Goal: Task Accomplishment & Management: Manage account settings

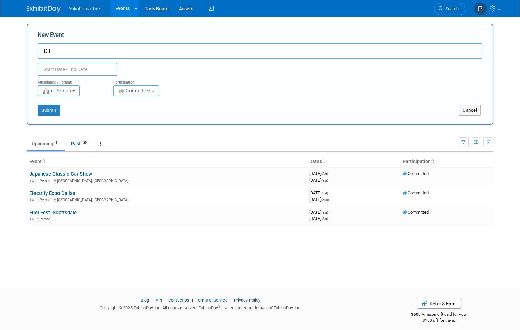
type input "D"
type input "P"
type input "F"
type input "Pit Crew Challenge"
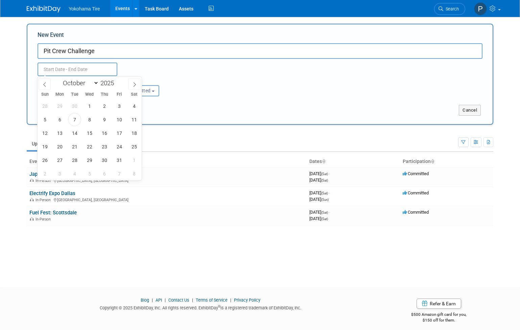
click at [69, 69] on input "text" at bounding box center [78, 70] width 80 height 14
click at [136, 84] on icon at bounding box center [134, 84] width 5 height 5
select select "10"
click at [62, 133] on span "10" at bounding box center [59, 132] width 13 height 13
click at [71, 134] on span "11" at bounding box center [74, 132] width 13 height 13
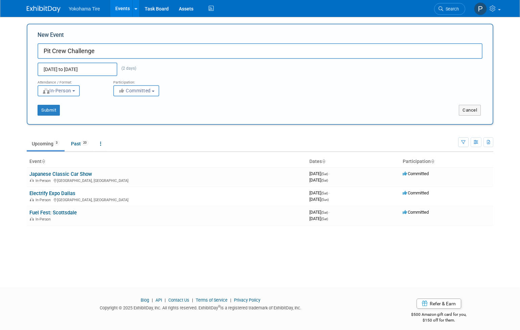
click at [71, 92] on span "In-Person" at bounding box center [56, 90] width 29 height 5
click at [77, 106] on label "In-Person" at bounding box center [60, 104] width 39 height 9
click at [44, 106] on input "In-Person" at bounding box center [42, 105] width 4 height 4
click at [56, 63] on input "Nov 10, 2025 to Nov 11, 2025" at bounding box center [78, 70] width 80 height 14
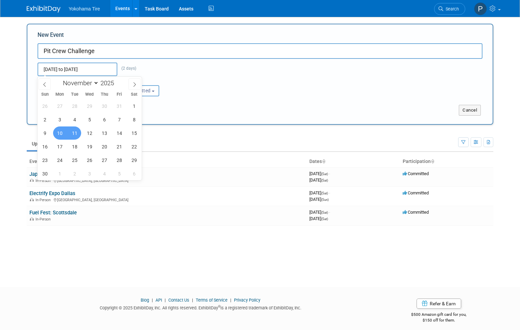
click at [74, 134] on span "11" at bounding box center [74, 132] width 13 height 13
type input "Nov 11, 2025 to Nov 11, 2025"
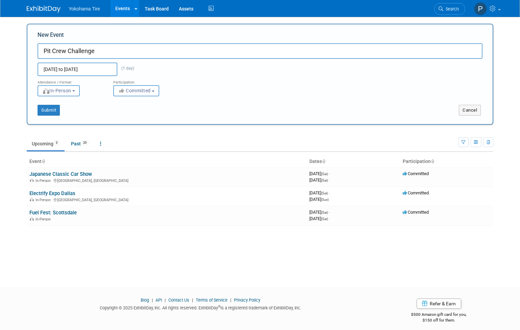
click at [18, 141] on body "Yokohama Tire Events Add Event Bulk Upload Events Shareable Event Boards Recent…" at bounding box center [260, 165] width 520 height 330
click at [53, 117] on div "New Event Pit Crew Challenge Nov 11, 2025 to Nov 11, 2025 (1 day) Duplicate Eve…" at bounding box center [260, 74] width 467 height 101
click at [53, 113] on button "Submit" at bounding box center [49, 110] width 22 height 11
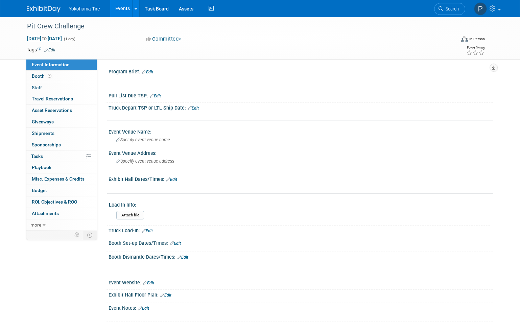
click at [514, 297] on div "Pit Crew Challenge Nov 11, 2025 to Nov 11, 2025 (1 day) Nov 11, 2025 to Nov 11,…" at bounding box center [260, 176] width 520 height 318
click at [506, 222] on div "Pit Crew Challenge Nov 11, 2025 to Nov 11, 2025 (1 day) Nov 11, 2025 to Nov 11,…" at bounding box center [260, 176] width 520 height 318
click at [150, 231] on link "Edit" at bounding box center [147, 231] width 11 height 5
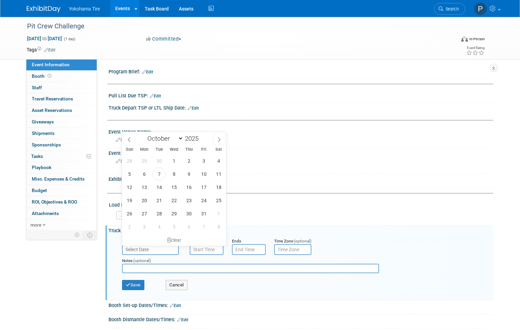
click at [157, 252] on input "text" at bounding box center [150, 249] width 57 height 11
click at [215, 137] on span at bounding box center [219, 139] width 12 height 11
select select "10"
click at [148, 188] on span "10" at bounding box center [144, 187] width 13 height 13
type input "Nov 10, 2025"
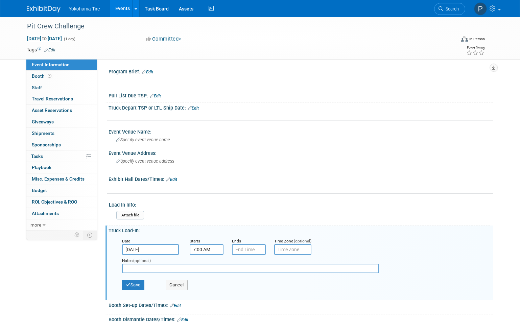
click at [212, 254] on input "7:00 AM" at bounding box center [207, 249] width 34 height 11
click at [206, 206] on span "07" at bounding box center [205, 205] width 13 height 12
click at [249, 226] on td "10" at bounding box center [246, 219] width 22 height 18
type input "10:00 AM"
click at [145, 279] on div "Save Cancel" at bounding box center [302, 286] width 361 height 19
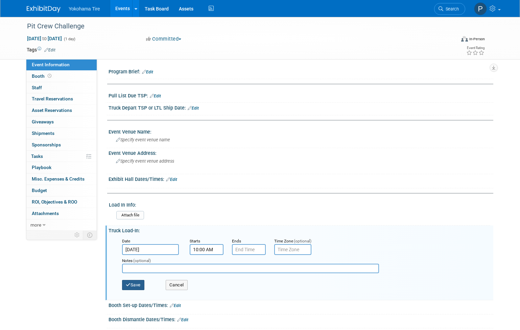
click at [138, 283] on button "Save" at bounding box center [133, 285] width 22 height 10
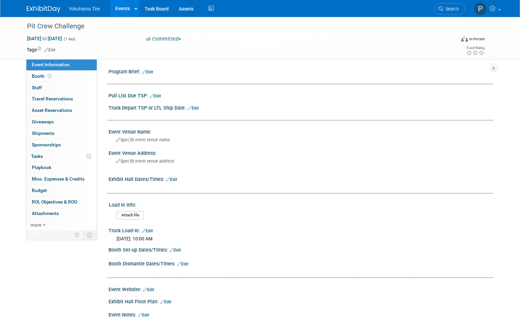
click at [185, 265] on link "Edit" at bounding box center [182, 264] width 11 height 5
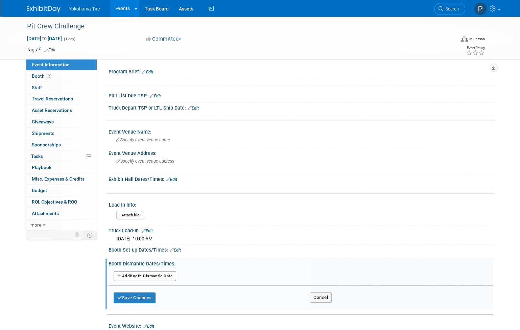
click at [173, 248] on icon at bounding box center [172, 250] width 4 height 4
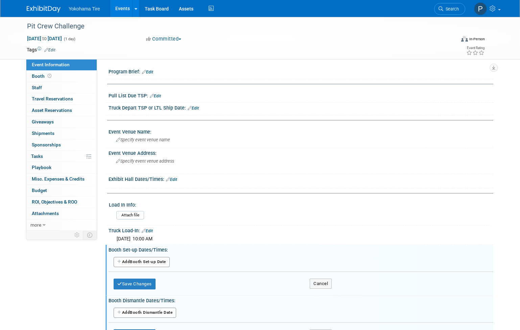
click at [149, 265] on button "Add Another Booth Set-up Date" at bounding box center [142, 262] width 56 height 10
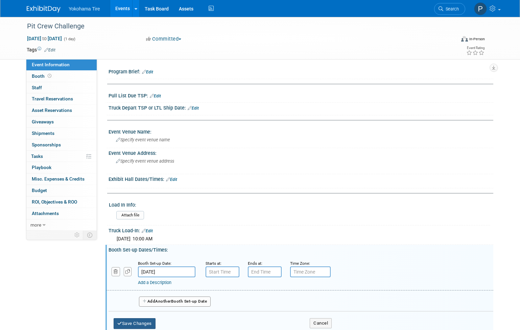
click at [149, 321] on button "Save Changes" at bounding box center [135, 323] width 42 height 11
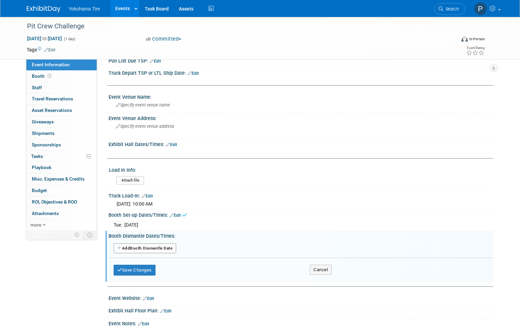
scroll to position [68, 0]
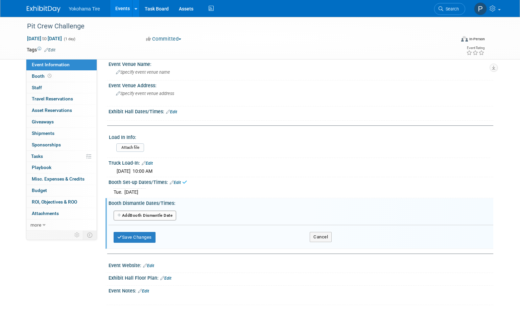
click at [135, 217] on button "Add Another Booth Dismantle Date" at bounding box center [145, 216] width 63 height 10
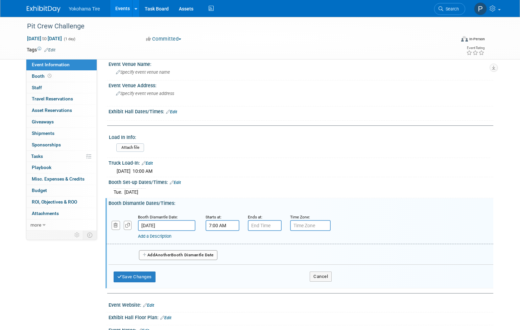
click at [232, 228] on input "7:00 AM" at bounding box center [223, 225] width 34 height 11
click at [224, 260] on span "07" at bounding box center [221, 257] width 13 height 12
click at [280, 250] on td "03" at bounding box center [283, 242] width 22 height 18
click at [255, 259] on span "00" at bounding box center [253, 257] width 13 height 12
click at [258, 259] on td "30" at bounding box center [262, 261] width 22 height 18
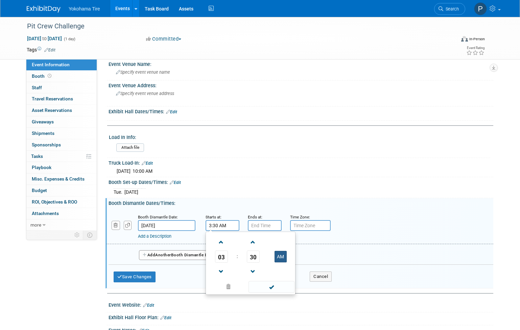
click at [280, 256] on button "AM" at bounding box center [281, 256] width 12 height 11
type input "3:30 PM"
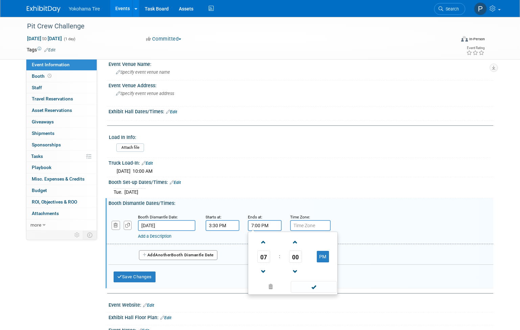
click at [272, 226] on input "7:00 PM" at bounding box center [265, 225] width 34 height 11
click at [257, 259] on td "07" at bounding box center [264, 257] width 28 height 12
click at [267, 257] on span "07" at bounding box center [263, 257] width 13 height 12
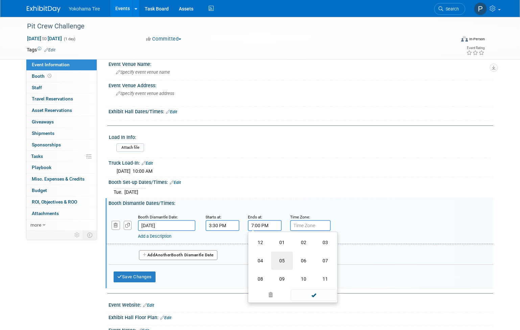
click at [279, 260] on td "05" at bounding box center [282, 261] width 22 height 18
type input "5:00 PM"
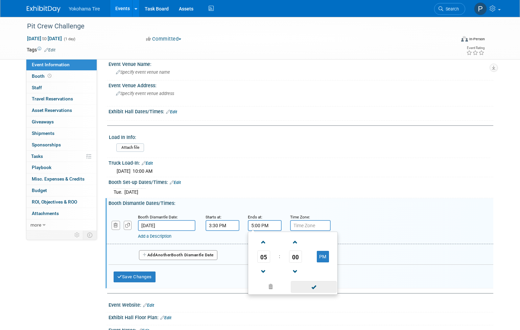
click at [315, 287] on span at bounding box center [314, 287] width 46 height 12
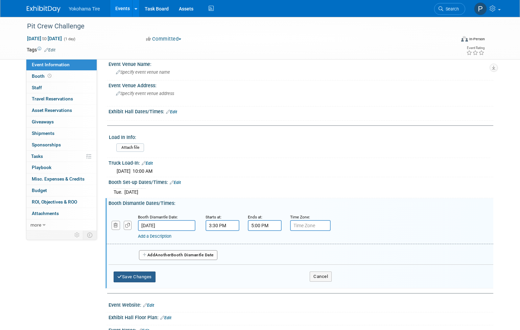
click at [131, 275] on button "Save Changes" at bounding box center [135, 276] width 42 height 11
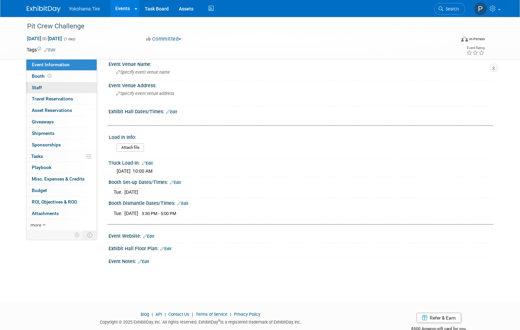
click at [53, 82] on link "0 Staff 0" at bounding box center [61, 87] width 70 height 11
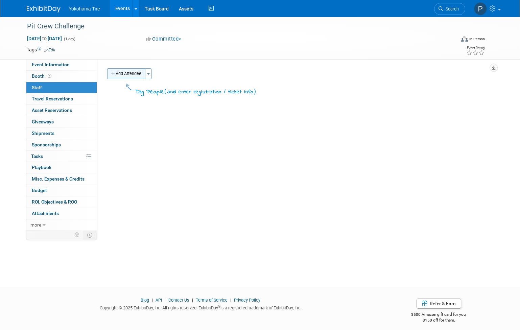
click at [129, 72] on button "Add Attendee" at bounding box center [126, 73] width 38 height 11
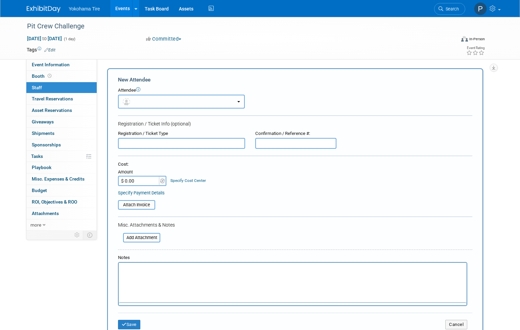
click at [137, 107] on button "button" at bounding box center [181, 102] width 127 height 14
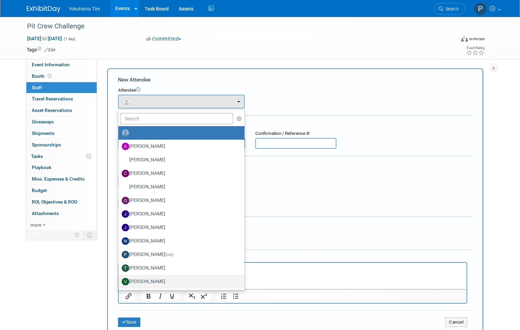
click at [154, 283] on label "[PERSON_NAME]" at bounding box center [180, 281] width 116 height 11
click at [119, 283] on input "[PERSON_NAME]" at bounding box center [117, 281] width 4 height 4
select select "aa1cf7f3-0dbc-44c6-af64-a7f44bae4d07"
select select "200"
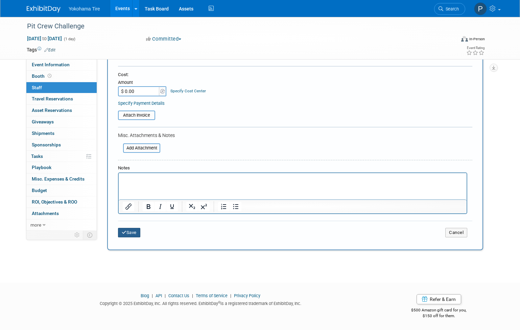
click at [127, 236] on button "Save" at bounding box center [129, 232] width 22 height 9
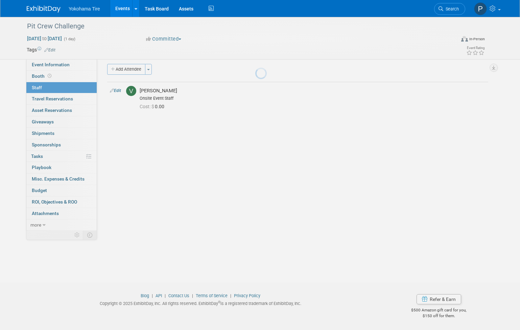
scroll to position [4, 0]
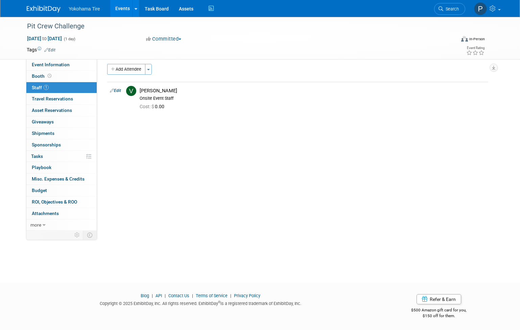
click at [131, 11] on link "Events" at bounding box center [122, 8] width 25 height 17
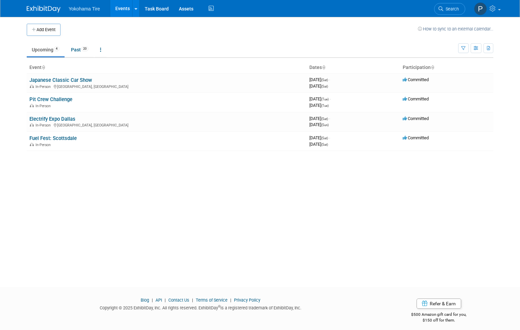
click at [47, 100] on link "Pit Crew Challenge" at bounding box center [50, 99] width 43 height 6
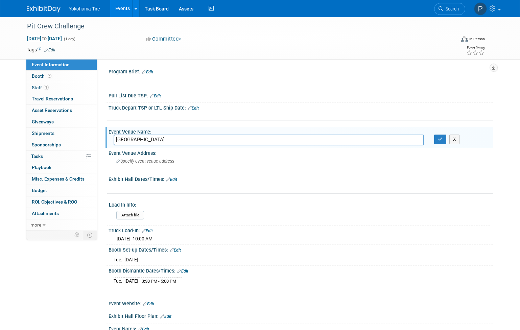
type input "Las Vegas Motor speedway"
click at [143, 163] on span "Specify event venue address" at bounding box center [145, 161] width 58 height 5
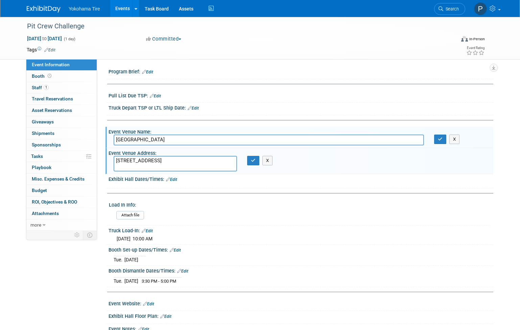
type textarea "7000 Las Vegas Blvd N, Las Vegas, NV 89115"
click at [497, 253] on div "Event Information Event Info Booth Booth 1 Staff 1 Staff 0 Travel Reservations …" at bounding box center [260, 180] width 477 height 326
click at [249, 163] on button "button" at bounding box center [253, 160] width 12 height 9
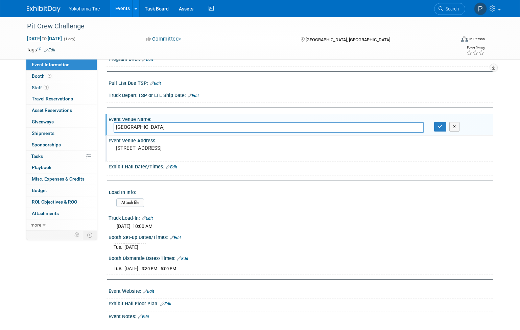
scroll to position [34, 0]
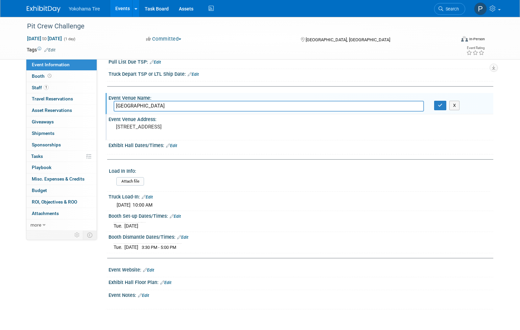
click at [179, 214] on link "Edit" at bounding box center [175, 216] width 11 height 5
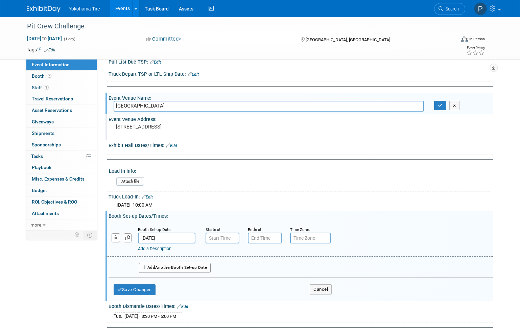
click at [152, 203] on span "Mon. Nov 10, 2025 10:00 AM" at bounding box center [135, 204] width 36 height 5
click at [149, 196] on link "Edit" at bounding box center [147, 197] width 11 height 5
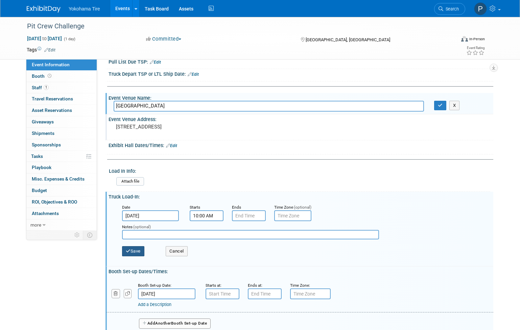
click at [124, 249] on button "Save" at bounding box center [133, 251] width 22 height 10
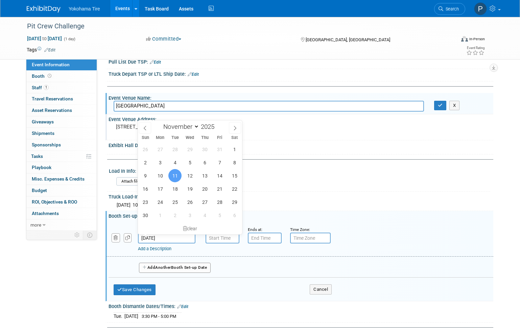
click at [157, 238] on input "Nov 11, 2025" at bounding box center [166, 238] width 57 height 11
click at [161, 177] on span "10" at bounding box center [159, 175] width 13 height 13
type input "Nov 10, 2025"
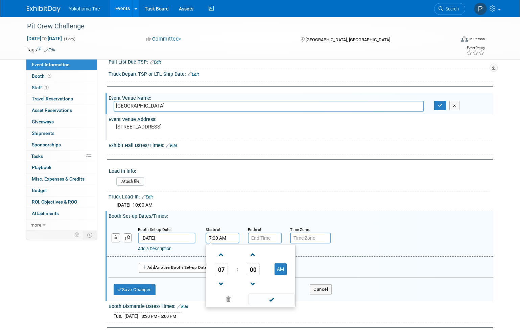
click at [217, 241] on input "7:00 AM" at bounding box center [223, 238] width 34 height 11
click at [225, 269] on span "07" at bounding box center [221, 269] width 13 height 12
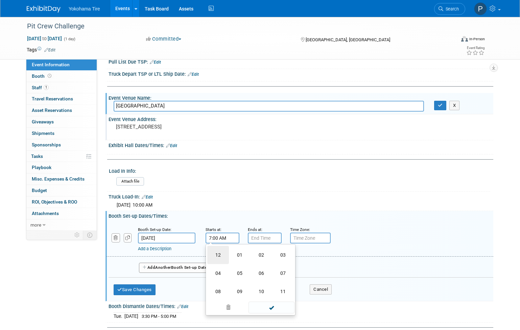
click at [220, 261] on td "12" at bounding box center [218, 255] width 22 height 18
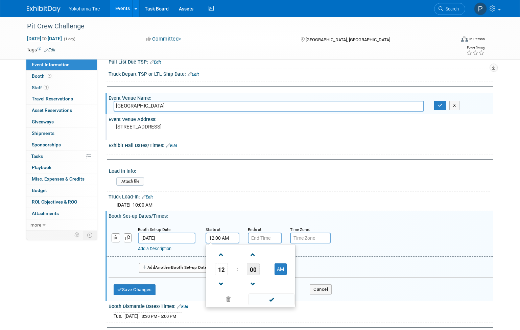
click at [253, 271] on span "00" at bounding box center [253, 269] width 13 height 12
click at [262, 273] on td "30" at bounding box center [262, 273] width 22 height 18
click at [281, 271] on button "AM" at bounding box center [281, 268] width 12 height 11
type input "12:30 PM"
click at [275, 243] on input "7:00 PM" at bounding box center [265, 238] width 34 height 11
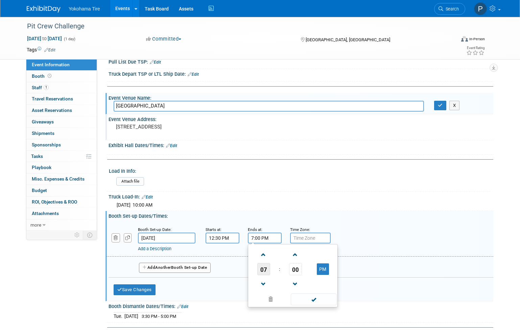
click at [264, 275] on span "07" at bounding box center [263, 269] width 13 height 12
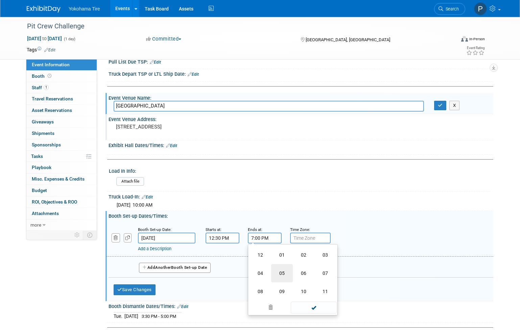
click at [278, 273] on td "05" at bounding box center [282, 273] width 22 height 18
type input "5:00 PM"
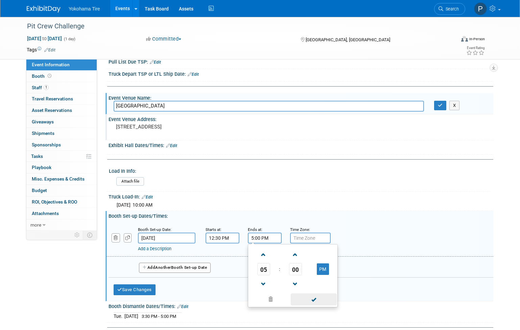
click at [307, 300] on span at bounding box center [314, 299] width 46 height 12
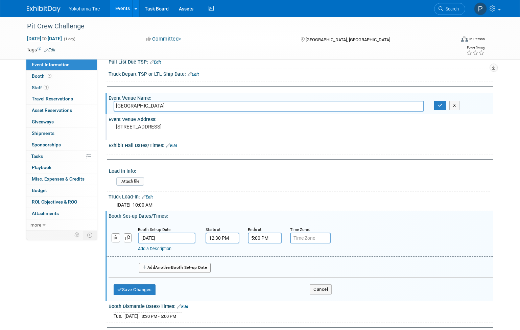
click at [180, 268] on button "Add Another Booth Set-up Date" at bounding box center [175, 268] width 72 height 10
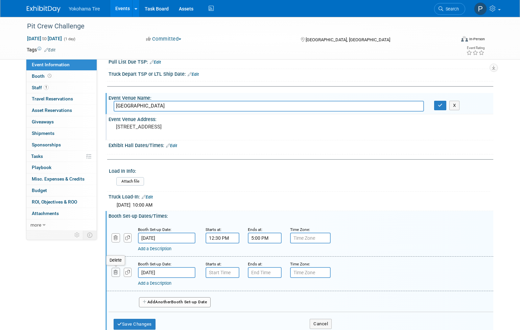
click at [116, 274] on icon "button" at bounding box center [116, 272] width 4 height 4
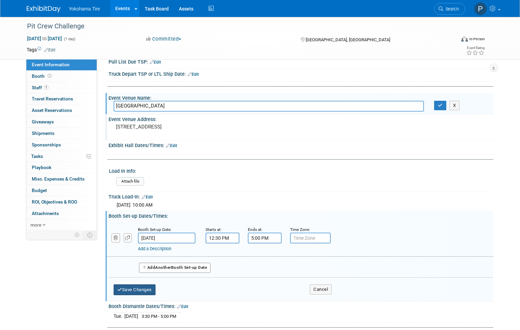
click at [137, 294] on button "Save Changes" at bounding box center [135, 289] width 42 height 11
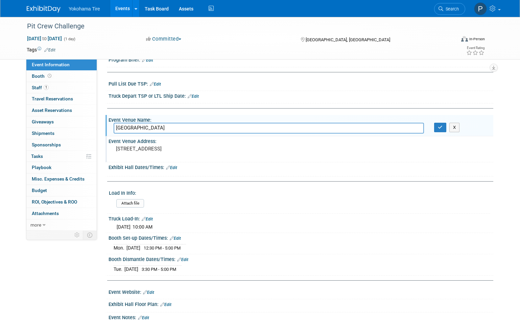
scroll to position [0, 0]
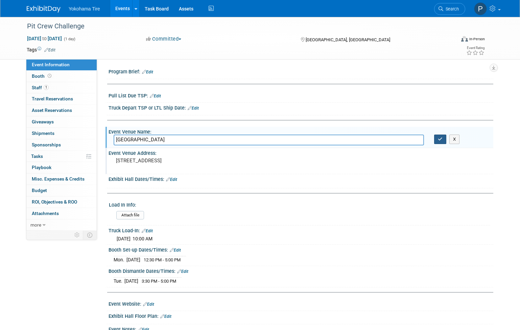
click at [437, 141] on button "button" at bounding box center [440, 139] width 12 height 9
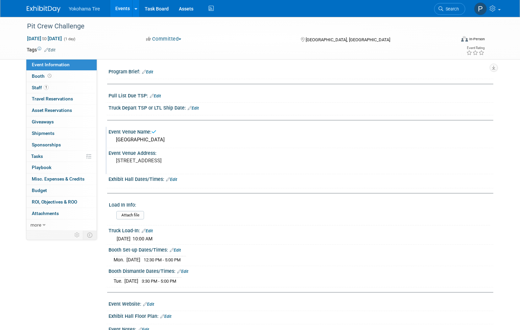
click at [169, 179] on icon at bounding box center [168, 179] width 4 height 4
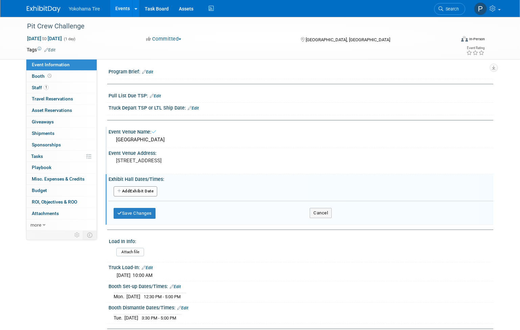
click at [142, 195] on button "Add Another Exhibit Date" at bounding box center [136, 191] width 44 height 10
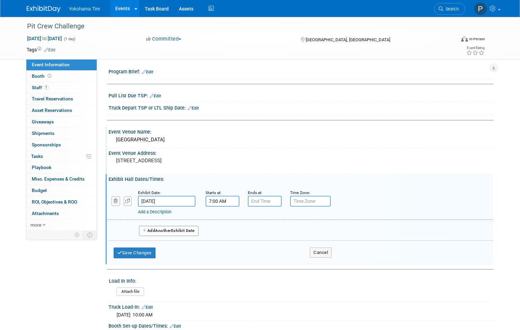
click at [218, 201] on input "7:00 AM" at bounding box center [223, 201] width 34 height 11
click at [229, 235] on td "07" at bounding box center [221, 232] width 28 height 12
click at [223, 234] on span "07" at bounding box center [221, 232] width 13 height 12
click at [224, 253] on td "08" at bounding box center [218, 254] width 22 height 18
click at [257, 235] on span "00" at bounding box center [253, 232] width 13 height 12
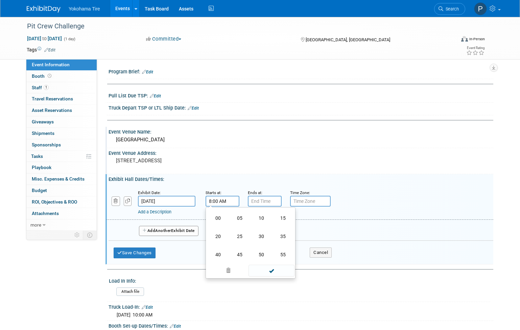
click at [257, 235] on td "30" at bounding box center [262, 236] width 22 height 18
type input "8:30 AM"
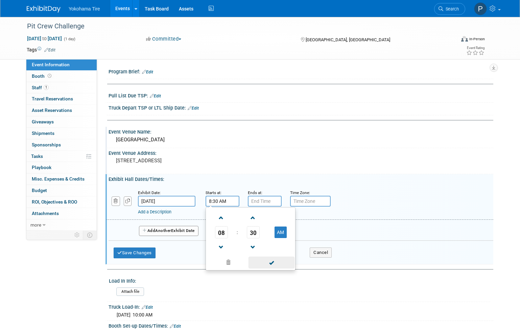
click at [264, 264] on span at bounding box center [272, 263] width 46 height 12
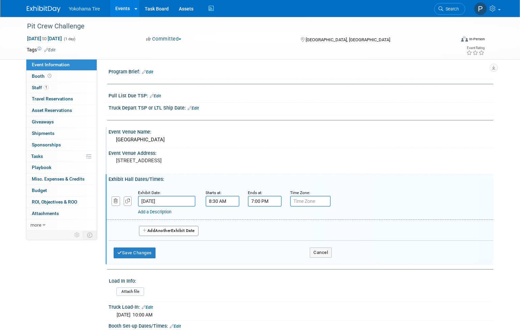
click at [259, 204] on input "7:00 PM" at bounding box center [265, 201] width 34 height 11
click at [265, 235] on span "07" at bounding box center [263, 232] width 13 height 12
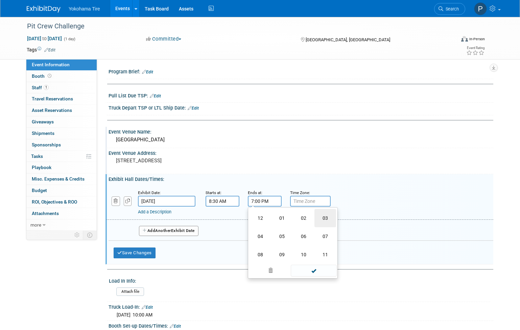
click at [332, 219] on td "03" at bounding box center [325, 218] width 22 height 18
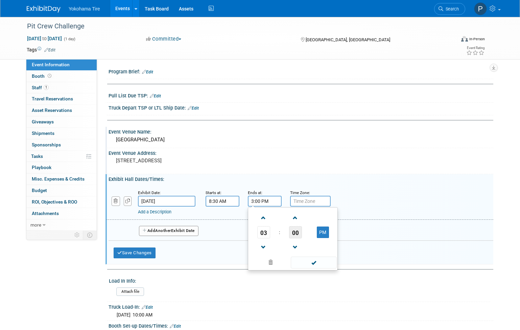
click at [290, 236] on span "00" at bounding box center [295, 232] width 13 height 12
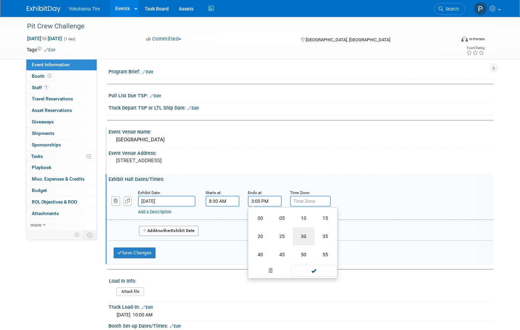
click at [303, 237] on td "30" at bounding box center [304, 236] width 22 height 18
type input "3:30 PM"
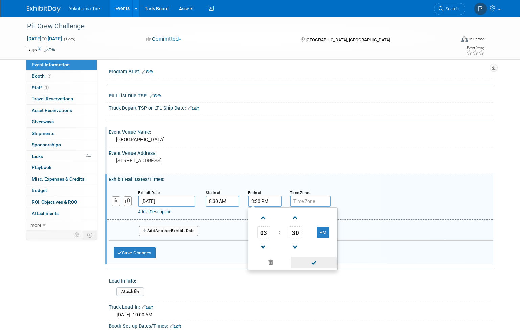
click at [304, 265] on span at bounding box center [314, 263] width 46 height 12
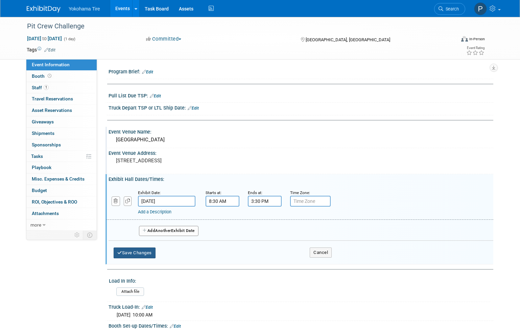
click at [129, 254] on button "Save Changes" at bounding box center [135, 252] width 42 height 11
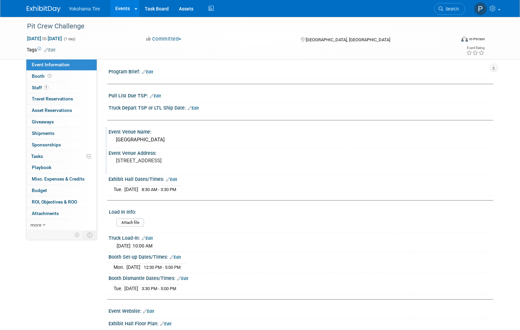
click at [152, 241] on div "Mon. Nov 10, 2025 10:00 AM" at bounding box center [301, 245] width 375 height 8
click at [150, 239] on link "Edit" at bounding box center [147, 238] width 11 height 5
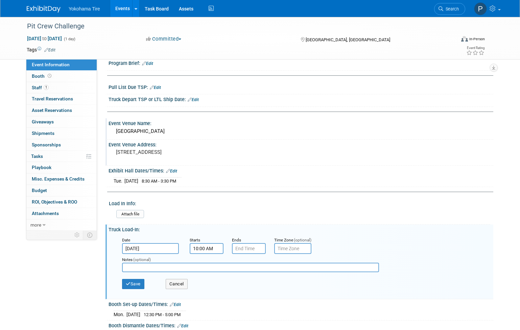
scroll to position [34, 0]
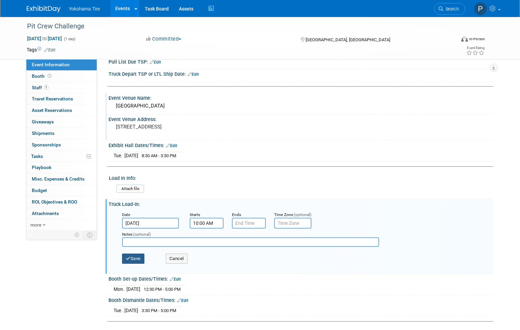
click at [142, 263] on button "Save" at bounding box center [133, 259] width 22 height 10
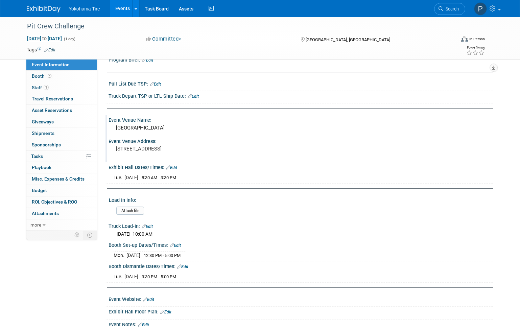
scroll to position [0, 0]
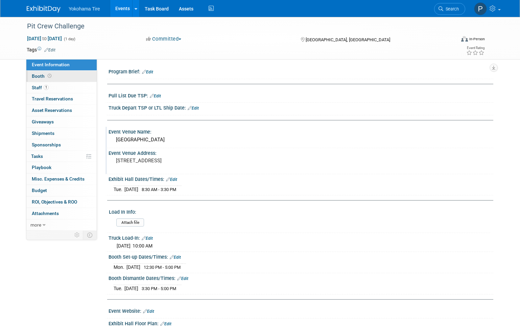
click at [56, 75] on link "Booth" at bounding box center [61, 76] width 70 height 11
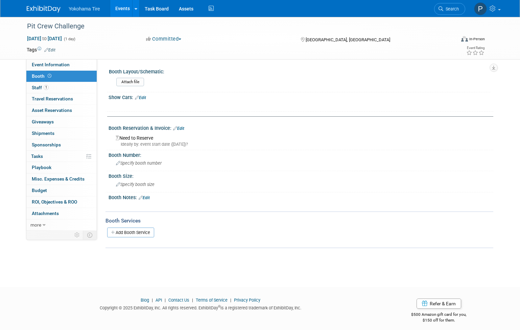
click at [143, 99] on link "Edit" at bounding box center [140, 97] width 11 height 5
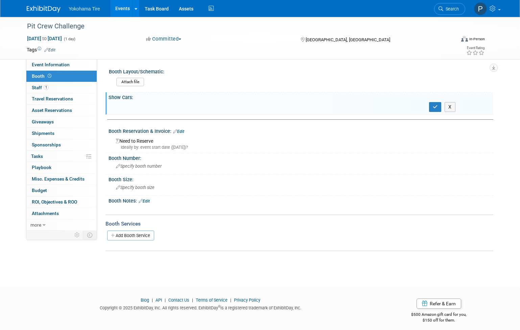
click at [138, 110] on div "X" at bounding box center [301, 106] width 385 height 12
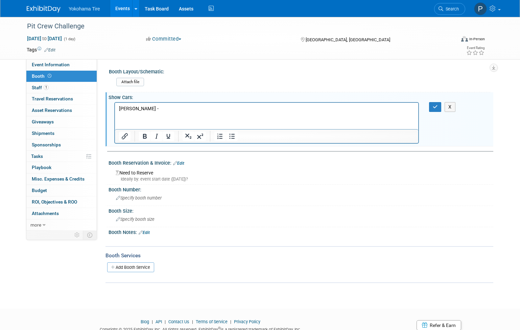
drag, startPoint x: 187, startPoint y: 114, endPoint x: 180, endPoint y: 110, distance: 8.5
click at [187, 112] on html "Larry Chen -" at bounding box center [266, 106] width 303 height 9
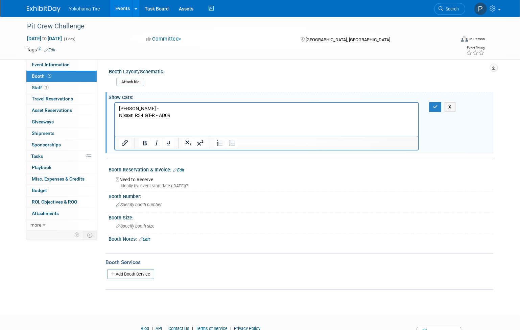
click at [118, 115] on html "Larry Chen - Nissan R34 GT-R - AD09" at bounding box center [266, 110] width 303 height 16
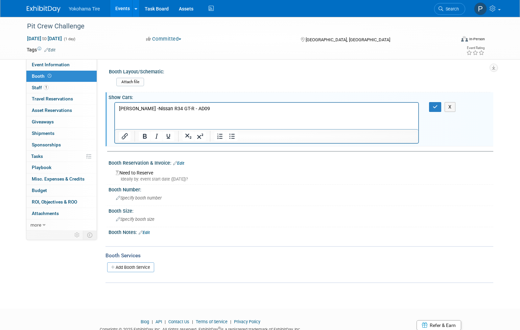
click at [215, 108] on p "Larry Chen - Nissan R34 GT-R - AD09" at bounding box center [266, 108] width 295 height 7
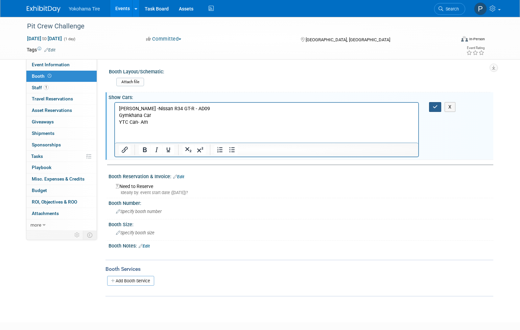
click at [436, 107] on icon "button" at bounding box center [435, 106] width 5 height 5
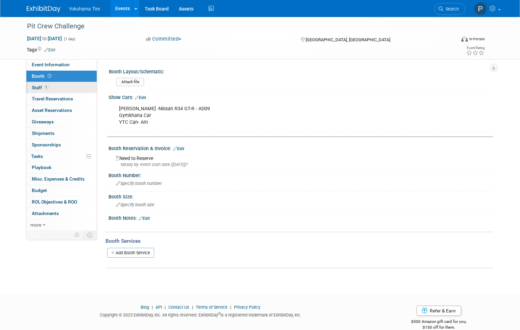
click at [67, 84] on link "1 Staff 1" at bounding box center [61, 87] width 70 height 11
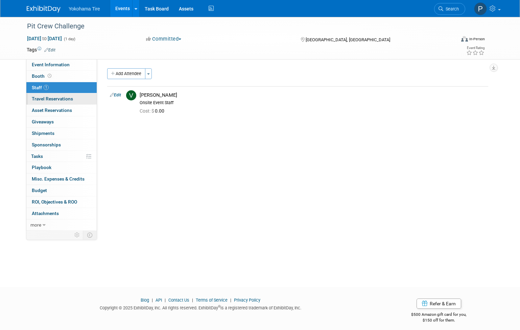
click at [66, 97] on span "Travel Reservations 0" at bounding box center [52, 98] width 41 height 5
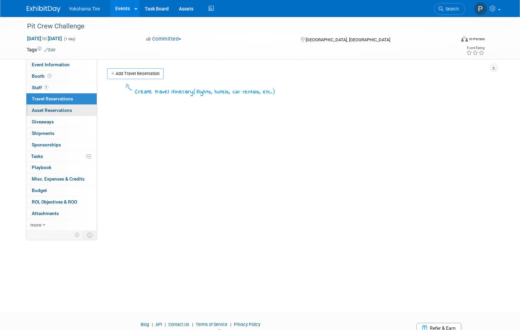
click at [68, 111] on span "Asset Reservations 0" at bounding box center [52, 110] width 40 height 5
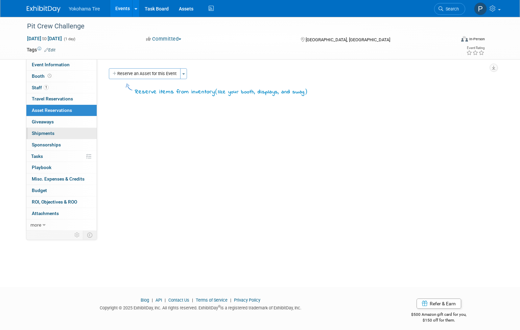
click at [65, 136] on link "0 Shipments 0" at bounding box center [61, 133] width 70 height 11
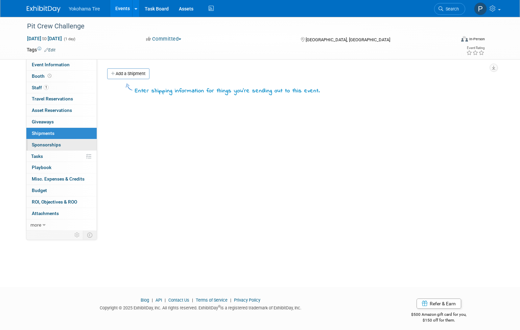
click at [62, 146] on link "0 Sponsorships 0" at bounding box center [61, 144] width 70 height 11
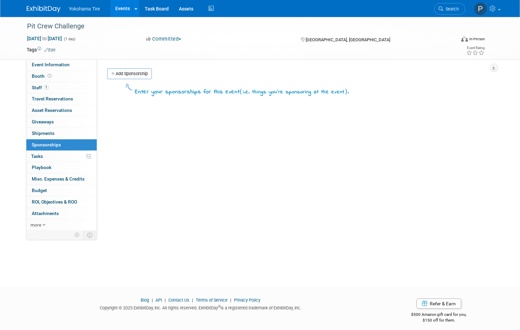
click at [61, 156] on link "0% Tasks 0%" at bounding box center [61, 156] width 70 height 11
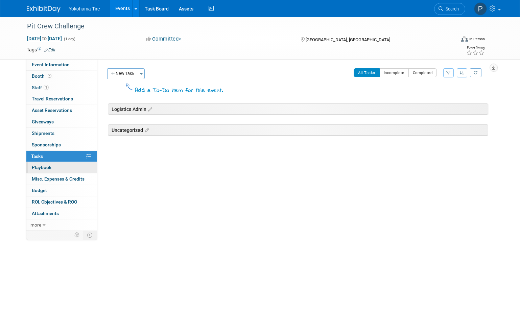
click at [59, 166] on link "0 Playbook 0" at bounding box center [61, 167] width 70 height 11
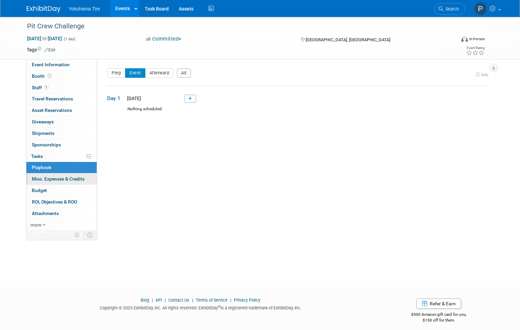
click at [62, 185] on link "0 Misc. Expenses & Credits 0" at bounding box center [61, 178] width 70 height 11
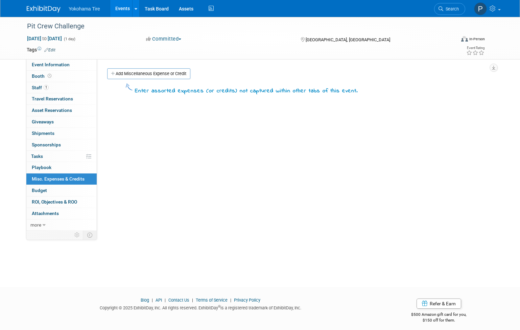
click at [62, 176] on span "Misc. Expenses & Credits 0" at bounding box center [58, 178] width 53 height 5
click at [61, 166] on link "0 Playbook 0" at bounding box center [61, 167] width 70 height 11
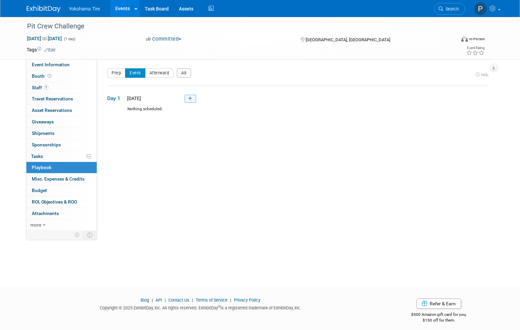
click at [188, 97] on icon at bounding box center [190, 99] width 4 height 4
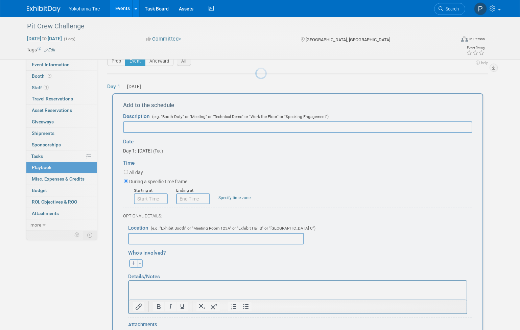
scroll to position [22, 0]
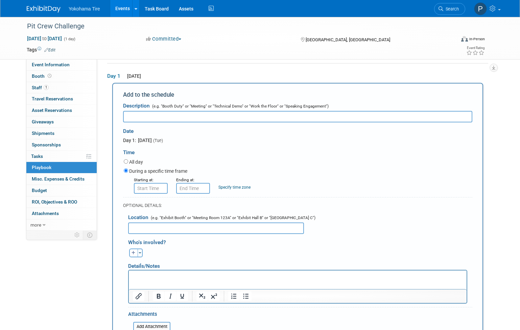
click at [125, 5] on link "Events" at bounding box center [122, 8] width 25 height 17
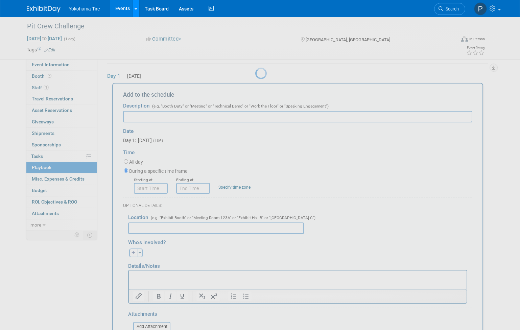
click at [135, 8] on icon at bounding box center [136, 9] width 3 height 4
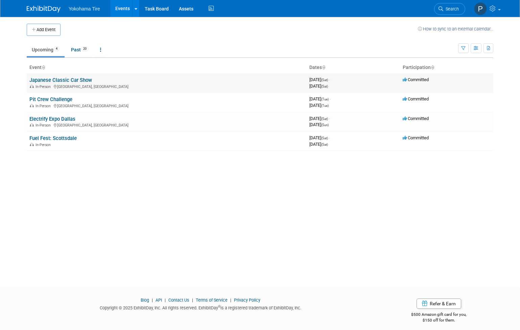
click at [68, 77] on link "Japanese Classic Car Show" at bounding box center [60, 80] width 63 height 6
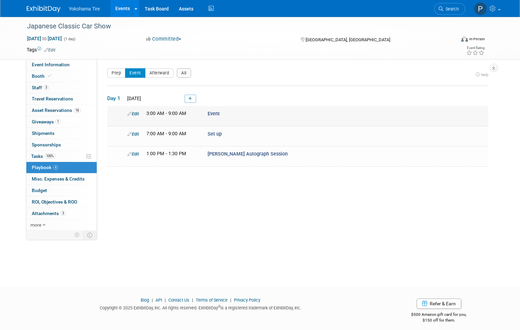
click at [196, 116] on div "3:00 AM - 9:00 AM" at bounding box center [171, 113] width 51 height 7
click at [131, 114] on icon at bounding box center [129, 114] width 4 height 4
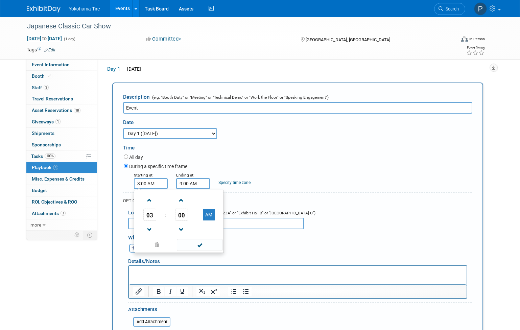
click at [138, 184] on input "3:00 AM" at bounding box center [151, 183] width 34 height 11
click at [148, 216] on span "03" at bounding box center [149, 215] width 13 height 12
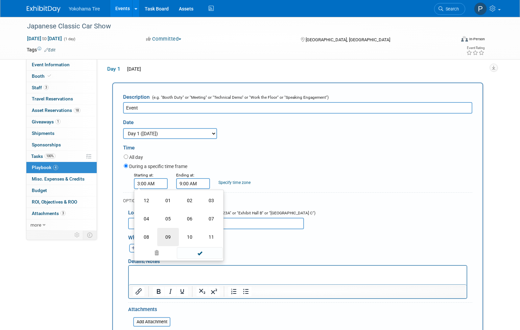
click at [173, 239] on td "09" at bounding box center [168, 237] width 22 height 18
type input "9:00 AM"
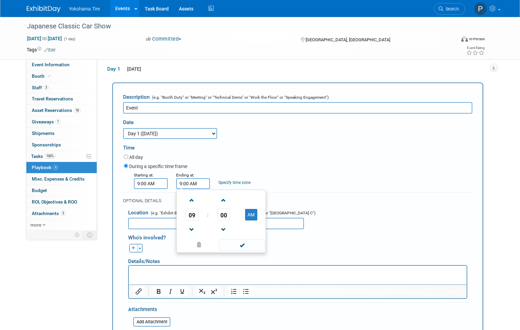
click at [200, 186] on input "9:00 AM" at bounding box center [193, 183] width 34 height 11
click at [193, 217] on span "09" at bounding box center [192, 215] width 13 height 12
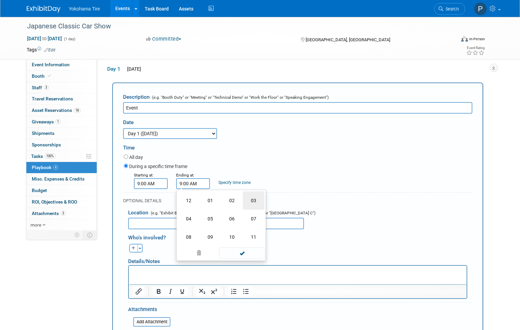
click at [252, 202] on td "03" at bounding box center [254, 200] width 22 height 18
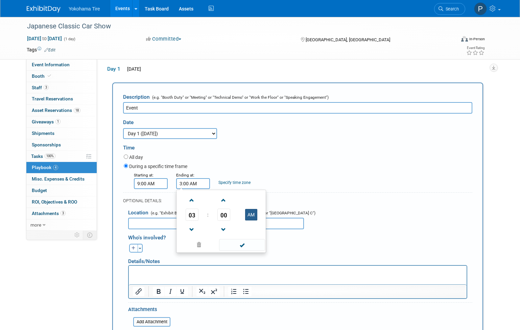
click at [250, 213] on button "AM" at bounding box center [251, 214] width 12 height 11
type input "3:00 PM"
click at [240, 248] on span at bounding box center [242, 245] width 46 height 12
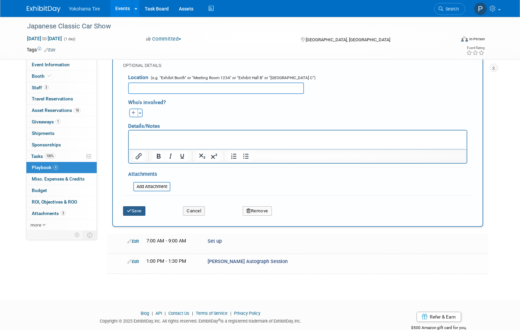
click at [127, 214] on button "Save" at bounding box center [134, 210] width 22 height 9
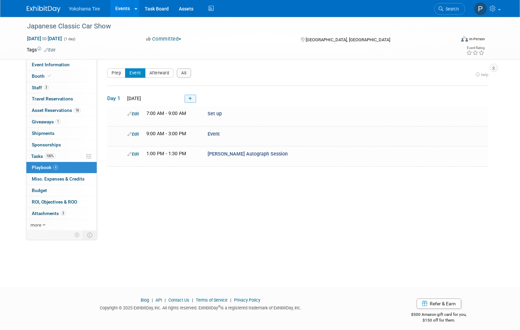
click at [193, 99] on link at bounding box center [190, 99] width 11 height 8
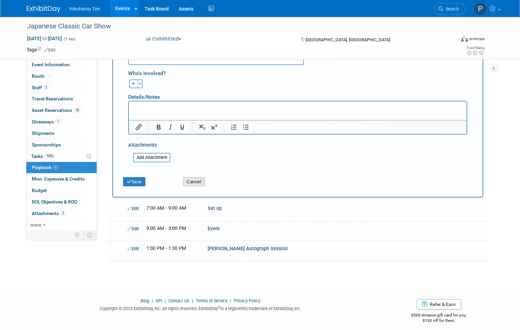
click at [190, 182] on button "Cancel" at bounding box center [194, 181] width 22 height 9
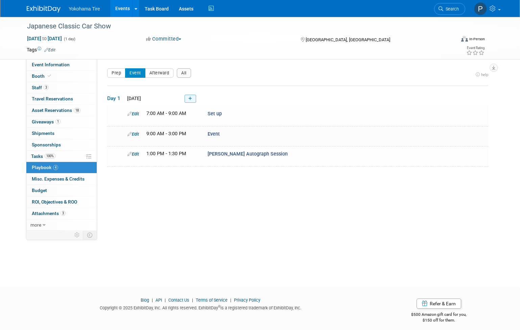
click at [193, 102] on link at bounding box center [190, 99] width 11 height 8
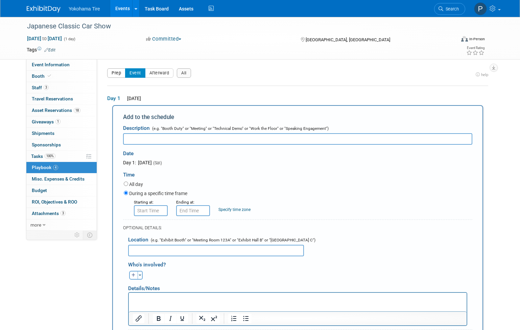
click at [116, 75] on button "Prep" at bounding box center [116, 72] width 18 height 9
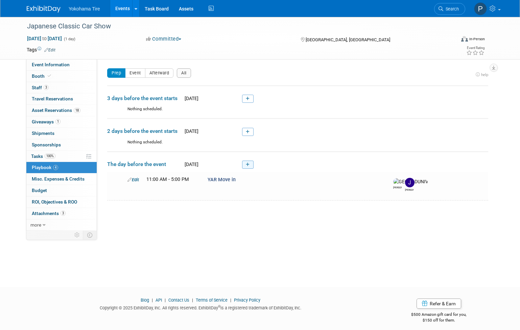
click at [253, 167] on link at bounding box center [247, 165] width 11 height 8
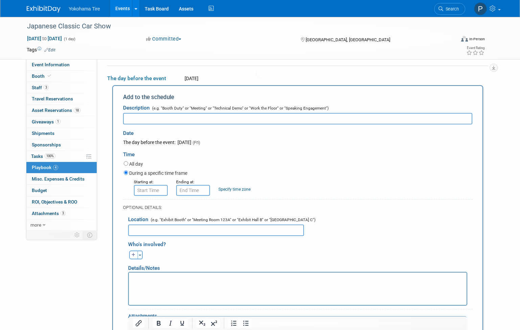
scroll to position [88, 0]
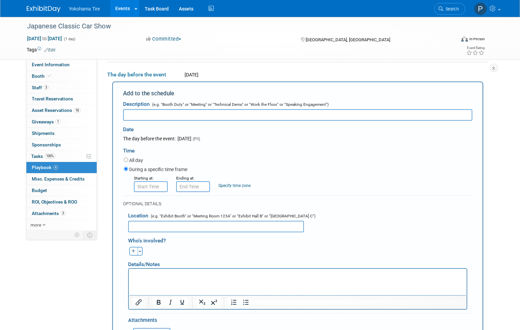
type input "F"
type input "Display Vehicles"
click at [153, 187] on input "8:00 AM" at bounding box center [151, 186] width 34 height 11
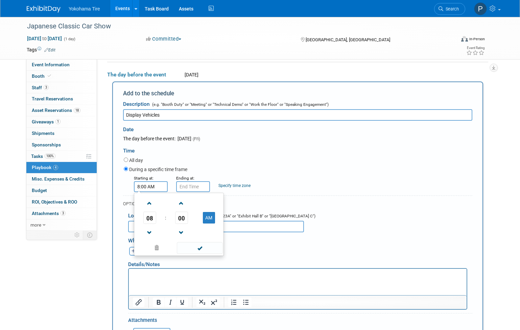
click at [149, 218] on span "08" at bounding box center [149, 218] width 13 height 12
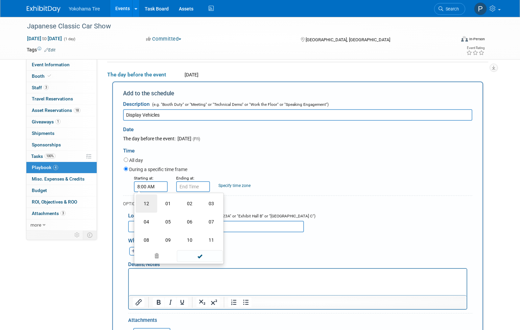
click at [142, 202] on td "12" at bounding box center [147, 203] width 22 height 18
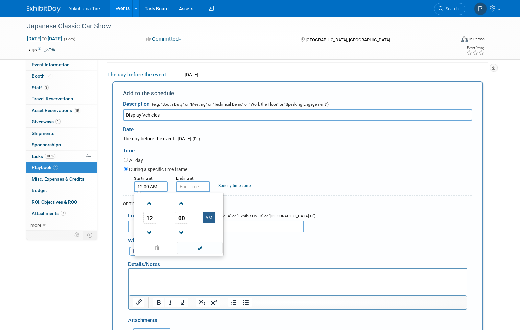
click at [214, 223] on button "AM" at bounding box center [209, 217] width 12 height 11
type input "12:00 PM"
click at [194, 188] on input "12:00 PM" at bounding box center [193, 186] width 34 height 11
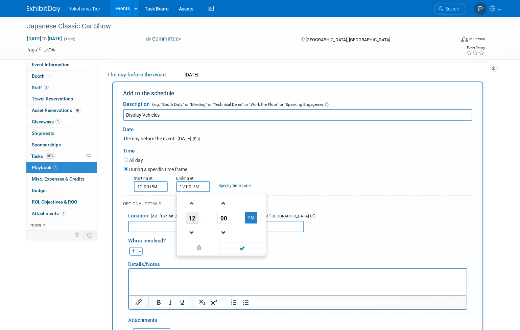
click at [193, 219] on span "12" at bounding box center [192, 218] width 13 height 12
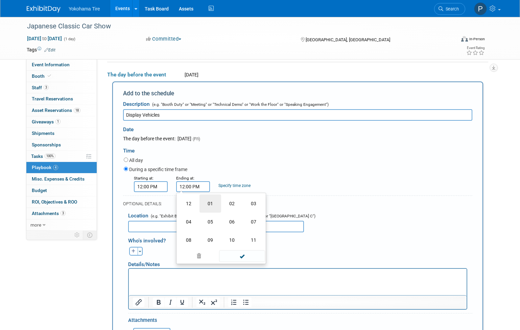
click at [210, 206] on td "01" at bounding box center [210, 203] width 22 height 18
type input "1:00 PM"
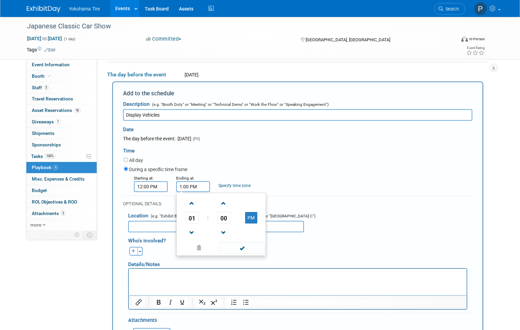
click at [239, 254] on td at bounding box center [242, 247] width 46 height 13
click at [240, 252] on span at bounding box center [242, 248] width 46 height 12
click at [160, 278] on html at bounding box center [298, 273] width 338 height 9
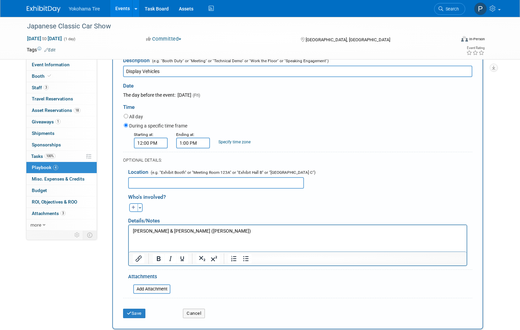
scroll to position [237, 0]
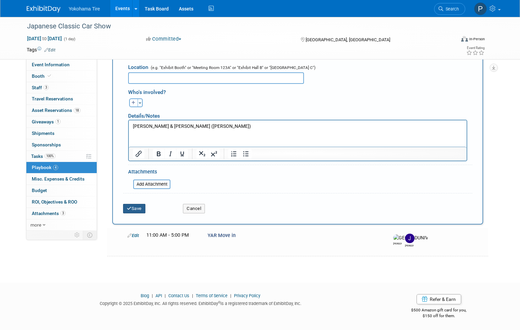
click at [139, 209] on button "Save" at bounding box center [134, 208] width 22 height 9
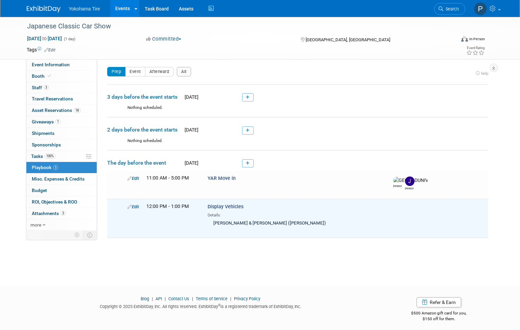
scroll to position [0, 0]
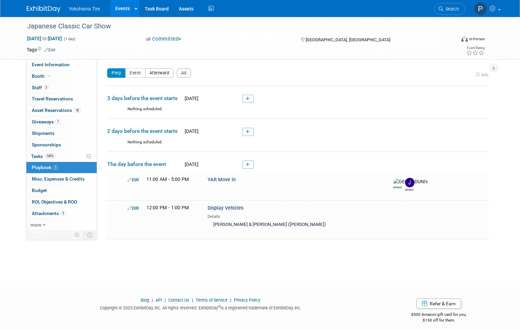
click at [158, 75] on button "Afterward" at bounding box center [159, 72] width 29 height 9
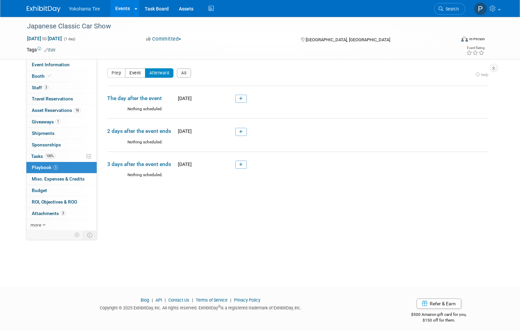
click at [128, 73] on button "Event" at bounding box center [135, 72] width 20 height 9
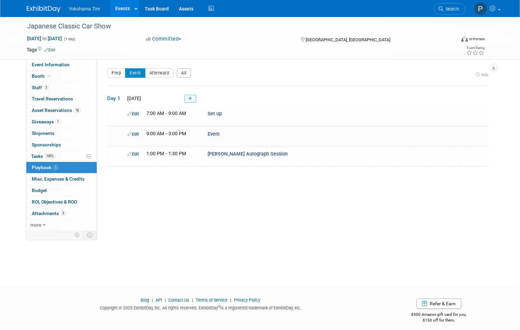
click at [192, 97] on icon at bounding box center [190, 99] width 4 height 4
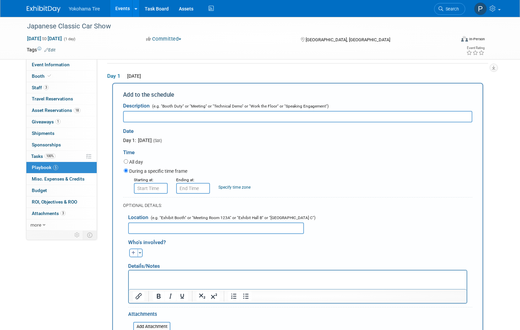
click at [150, 196] on form "Description (e.g. "Booth Duty" or "Meeting" or "Technical Demo" or "Work the Fl…" at bounding box center [297, 229] width 349 height 260
click at [150, 193] on input "8:00 AM" at bounding box center [151, 188] width 34 height 11
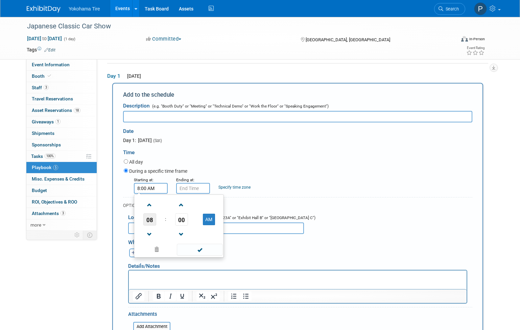
click at [153, 224] on span "08" at bounding box center [149, 219] width 13 height 12
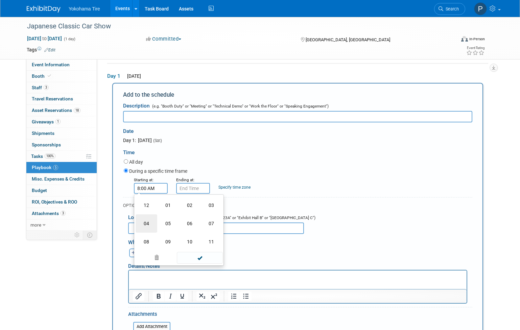
click at [152, 222] on td "04" at bounding box center [147, 223] width 22 height 18
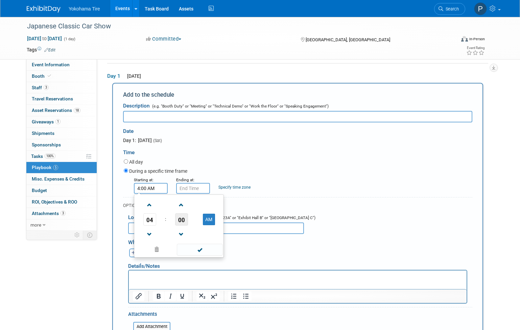
click at [183, 221] on span "00" at bounding box center [181, 219] width 13 height 12
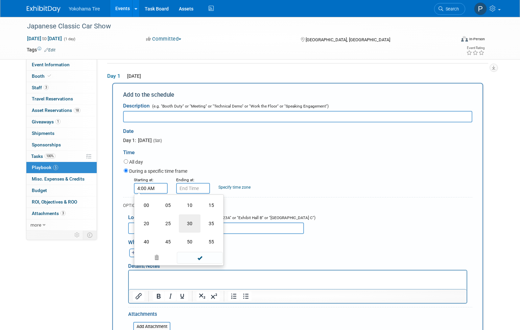
click at [186, 224] on td "30" at bounding box center [190, 223] width 22 height 18
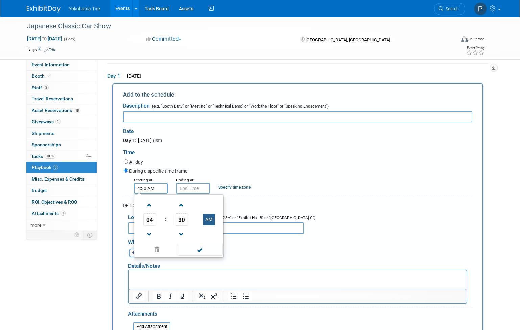
click at [207, 221] on button "AM" at bounding box center [209, 219] width 12 height 11
type input "4:30 PM"
click at [262, 188] on div "Starting at: 4:30 PM 04 : 30 PM 12 01 02 03 04 05 06 07 08 09 10 11 00 05 10 15…" at bounding box center [298, 185] width 359 height 18
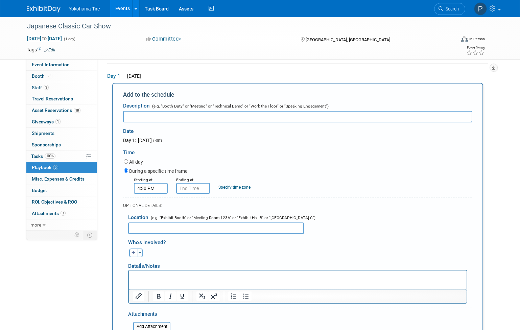
click at [208, 230] on input "text" at bounding box center [216, 227] width 176 height 11
click at [163, 112] on input "text" at bounding box center [297, 116] width 349 height 11
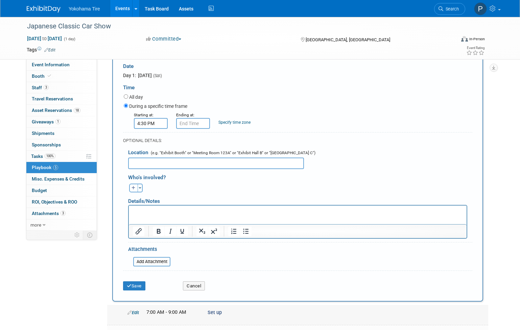
scroll to position [158, 0]
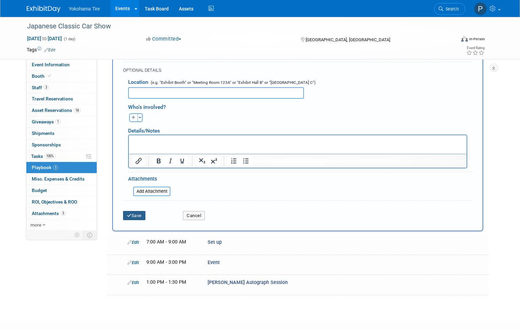
type input "Load Out"
click at [129, 216] on icon "submit" at bounding box center [129, 215] width 5 height 4
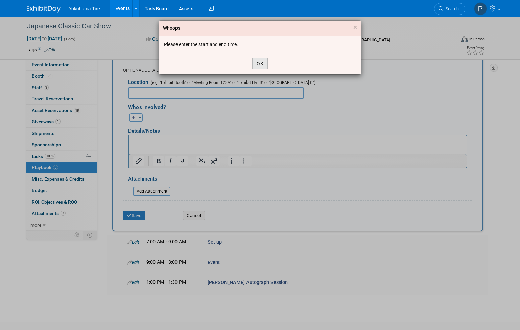
click at [260, 61] on button "OK" at bounding box center [260, 63] width 16 height 11
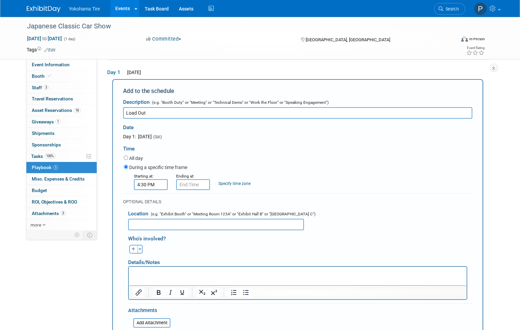
scroll to position [22, 0]
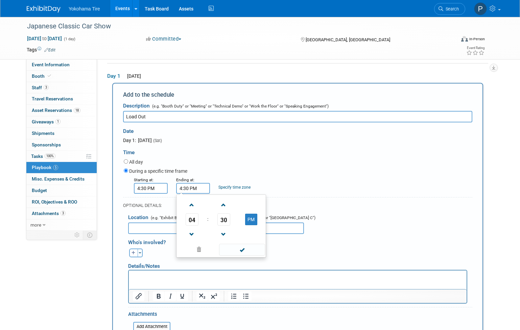
click at [186, 190] on input "4:30 PM" at bounding box center [193, 188] width 34 height 11
click at [192, 224] on span "04" at bounding box center [192, 219] width 13 height 12
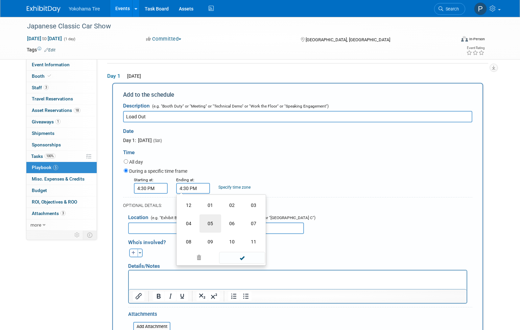
click at [205, 224] on td "05" at bounding box center [210, 223] width 22 height 18
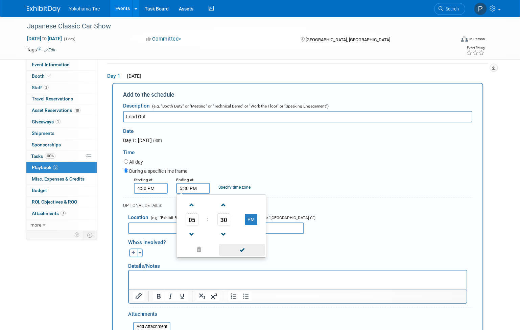
click at [239, 253] on span at bounding box center [242, 250] width 46 height 12
click at [191, 186] on input "5:30 PM" at bounding box center [193, 188] width 34 height 11
click at [223, 221] on span "30" at bounding box center [223, 219] width 13 height 12
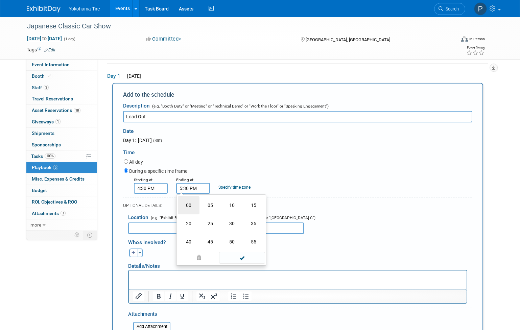
click at [195, 208] on td "00" at bounding box center [189, 205] width 22 height 18
type input "5:00 PM"
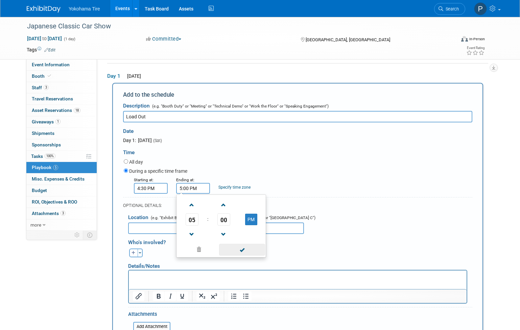
click at [240, 250] on span at bounding box center [242, 250] width 46 height 12
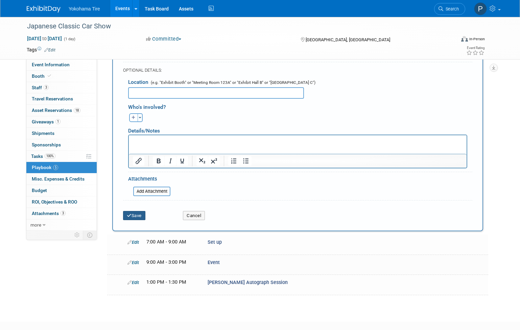
click at [134, 220] on button "Save" at bounding box center [134, 215] width 22 height 9
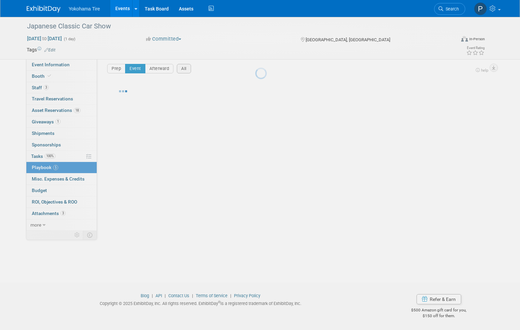
scroll to position [4, 0]
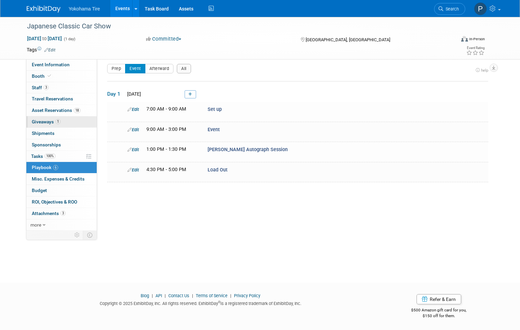
click at [49, 117] on link "1 Giveaways 1" at bounding box center [61, 121] width 70 height 11
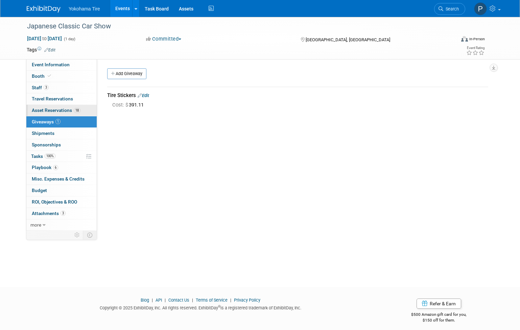
click at [50, 110] on span "Asset Reservations 18" at bounding box center [56, 110] width 49 height 5
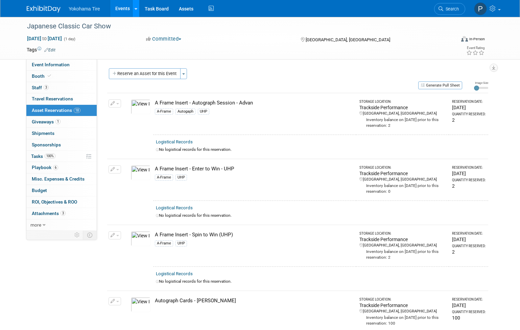
click at [134, 4] on link at bounding box center [135, 8] width 7 height 17
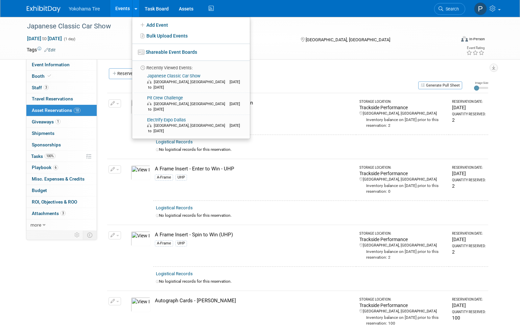
click at [126, 8] on link "Events" at bounding box center [122, 8] width 25 height 17
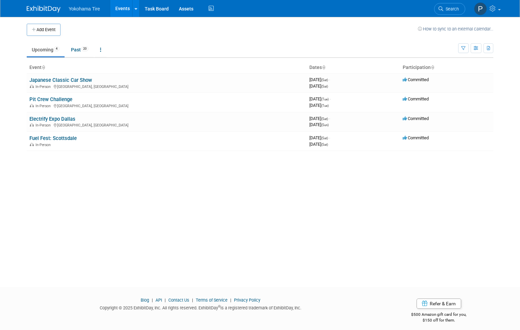
click at [61, 139] on link "Fuel Fest: Scottsdale" at bounding box center [52, 138] width 47 height 6
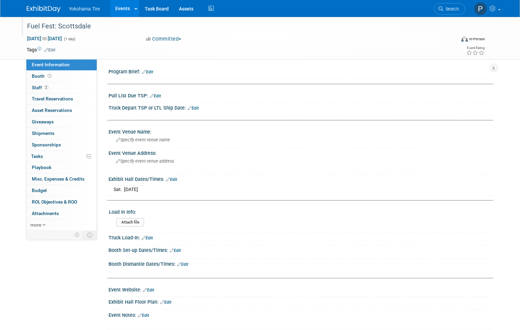
click at [81, 29] on div "Fuel Fest: Scottsdale" at bounding box center [235, 26] width 421 height 12
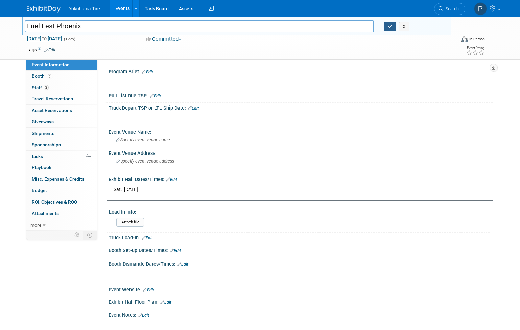
type input "Fuel Fest Phoenix"
click at [396, 23] on button "button" at bounding box center [390, 26] width 12 height 9
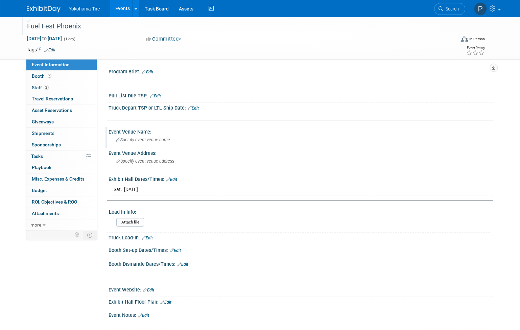
click at [135, 143] on div "Specify event venue name" at bounding box center [301, 140] width 375 height 10
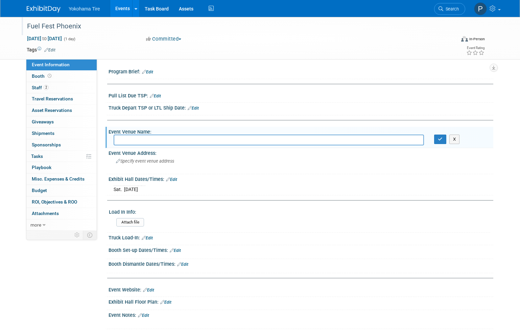
click at [176, 252] on link "Edit" at bounding box center [175, 250] width 11 height 5
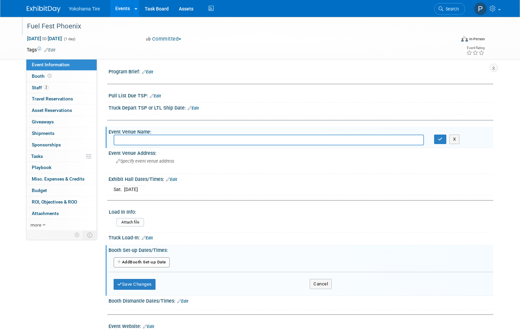
click at [159, 267] on button "Add Another Booth Set-up Date" at bounding box center [142, 262] width 56 height 10
select select "11"
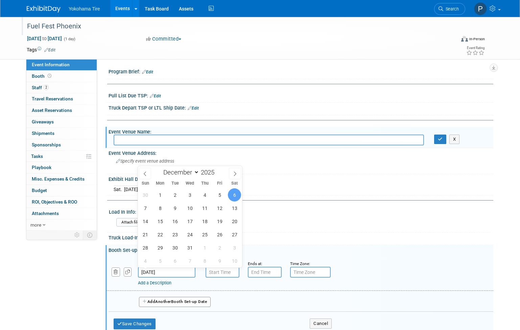
click at [155, 272] on input "[DATE]" at bounding box center [166, 272] width 57 height 11
click at [223, 191] on span "5" at bounding box center [219, 194] width 13 height 13
type input "[DATE]"
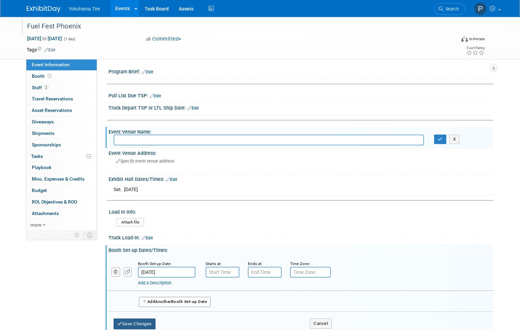
click at [140, 320] on button "Save Changes" at bounding box center [135, 323] width 42 height 11
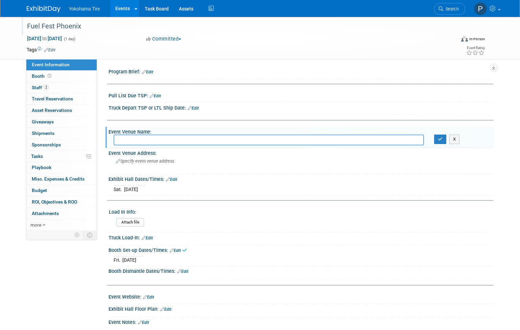
click at [147, 236] on link "Edit" at bounding box center [147, 238] width 11 height 5
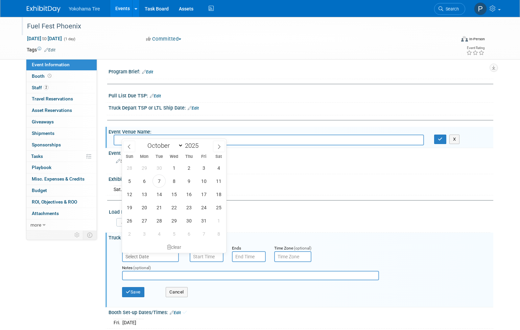
click at [145, 254] on input "text" at bounding box center [150, 256] width 57 height 11
click at [214, 146] on span at bounding box center [219, 146] width 12 height 11
click at [221, 143] on span at bounding box center [219, 146] width 12 height 11
select select "11"
click at [204, 167] on span "5" at bounding box center [203, 167] width 13 height 13
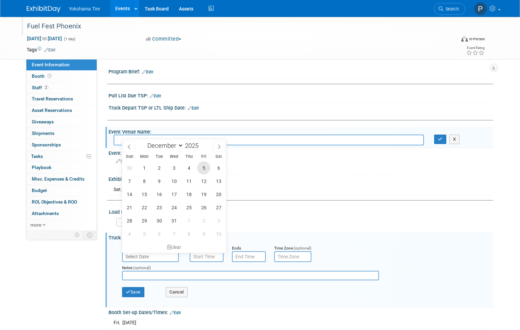
type input "Dec 5, 2025"
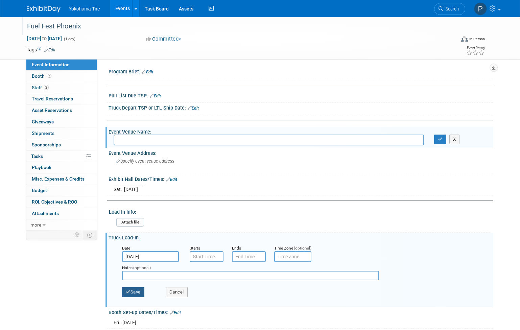
click at [138, 297] on button "Save" at bounding box center [133, 292] width 22 height 10
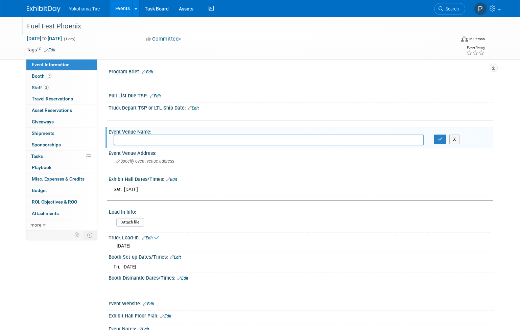
click at [182, 278] on link "Edit" at bounding box center [182, 278] width 11 height 5
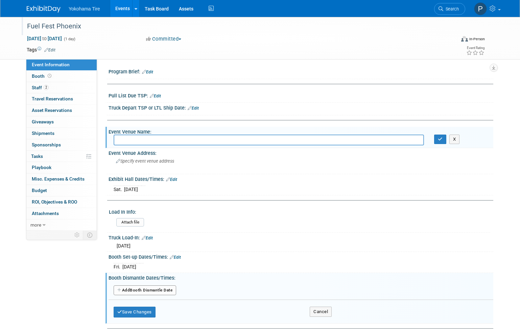
click at [124, 296] on div "Add Another Booth Dismantle Date" at bounding box center [301, 290] width 385 height 13
click at [130, 287] on button "Add Another Booth Dismantle Date" at bounding box center [145, 290] width 63 height 10
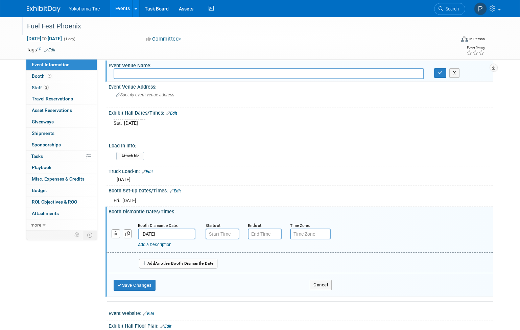
scroll to position [68, 0]
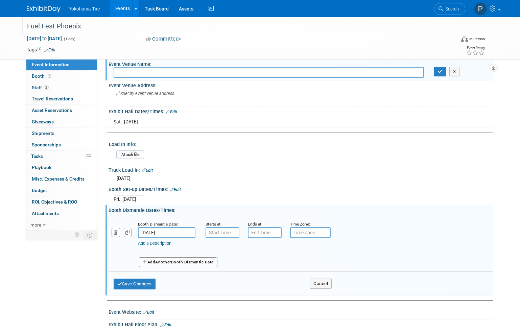
click at [221, 222] on small "Starts at:" at bounding box center [214, 224] width 16 height 5
click at [223, 230] on input "7:00 AM" at bounding box center [223, 232] width 34 height 11
click at [220, 266] on span "07" at bounding box center [221, 264] width 13 height 12
click at [228, 286] on td "08" at bounding box center [218, 286] width 22 height 18
click at [284, 266] on button "AM" at bounding box center [281, 263] width 12 height 11
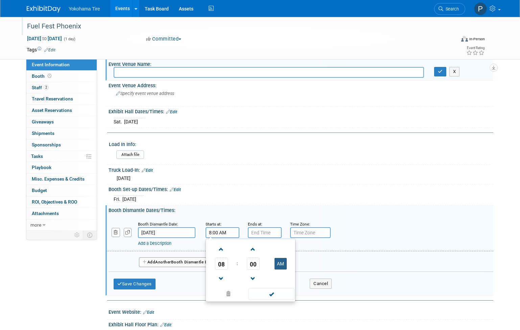
type input "8:00 PM"
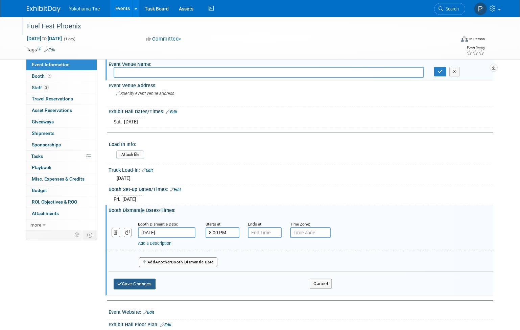
click at [128, 285] on button "Save Changes" at bounding box center [135, 284] width 42 height 11
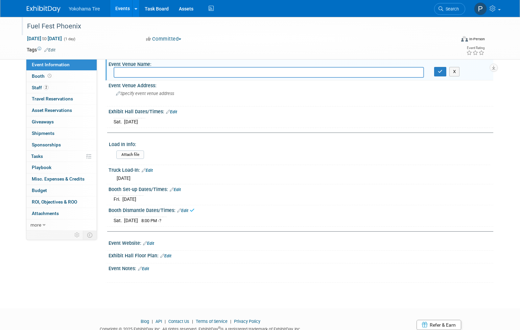
click at [150, 242] on link "Edit" at bounding box center [148, 243] width 11 height 5
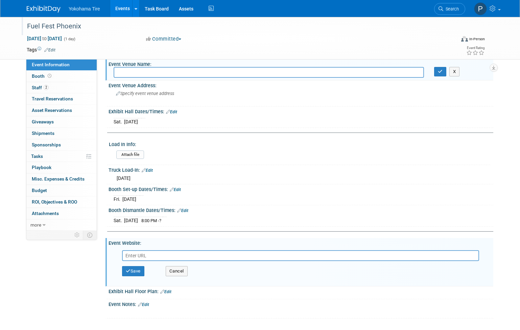
click at [146, 253] on input "text" at bounding box center [300, 255] width 357 height 11
paste input "https://fuelfest.com/phoenix/"
type input "https://fuelfest.com/phoenix/"
click at [125, 268] on button "Save" at bounding box center [133, 271] width 22 height 10
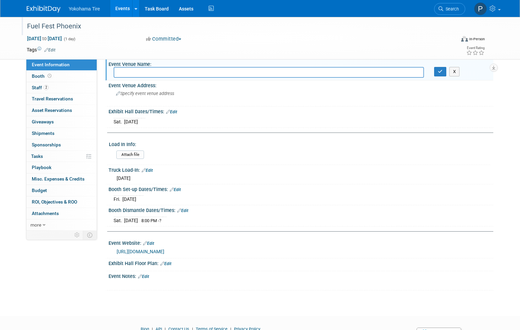
click at [141, 76] on input "text" at bounding box center [269, 72] width 310 height 10
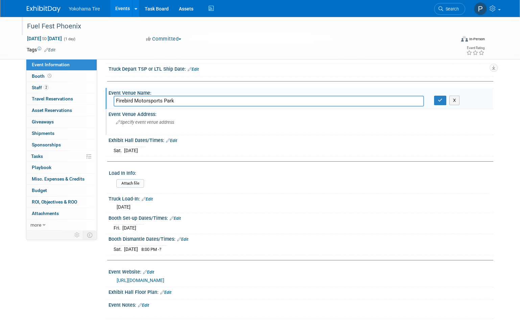
scroll to position [0, 0]
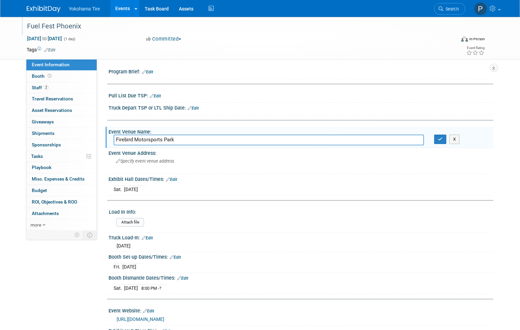
type input "Firebird Motorsports Park"
click at [433, 139] on div "X" at bounding box center [461, 139] width 64 height 9
click at [440, 140] on icon "button" at bounding box center [440, 139] width 5 height 4
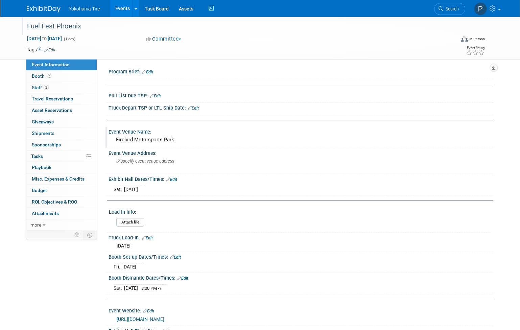
click at [174, 179] on link "Edit" at bounding box center [171, 179] width 11 height 5
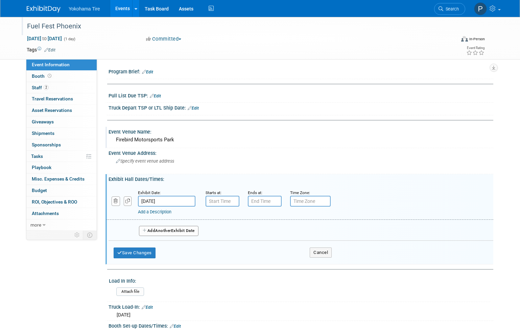
click at [229, 207] on div "Add a Description Description:" at bounding box center [282, 211] width 289 height 8
click at [228, 205] on input "7:00 AM" at bounding box center [223, 201] width 34 height 11
click at [224, 228] on span "07" at bounding box center [221, 232] width 13 height 12
click at [242, 217] on td "01" at bounding box center [240, 218] width 22 height 18
type input "1:00 AM"
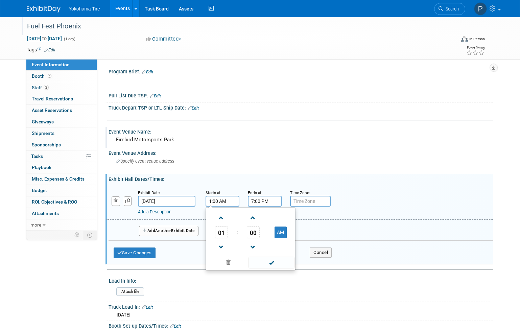
click at [256, 201] on input "7:00 PM" at bounding box center [265, 201] width 34 height 11
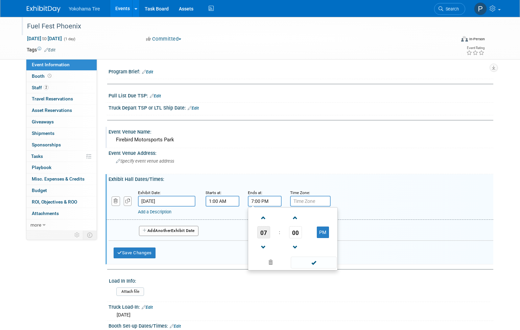
click at [263, 230] on span "07" at bounding box center [263, 232] width 13 height 12
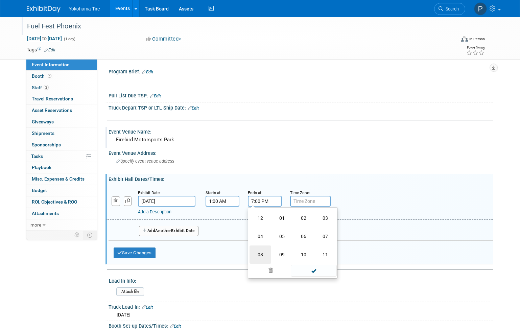
click at [264, 257] on td "08" at bounding box center [261, 254] width 22 height 18
type input "8:00 PM"
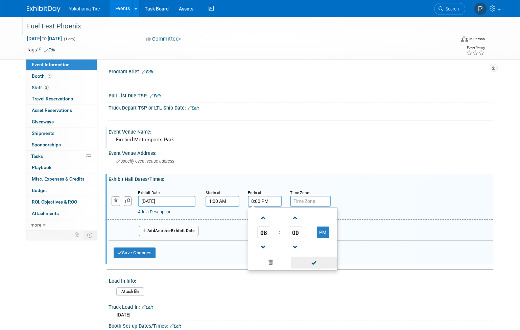
click at [307, 264] on span at bounding box center [314, 263] width 46 height 12
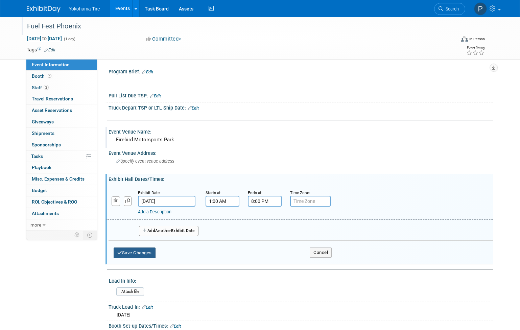
click at [133, 251] on button "Save Changes" at bounding box center [135, 252] width 42 height 11
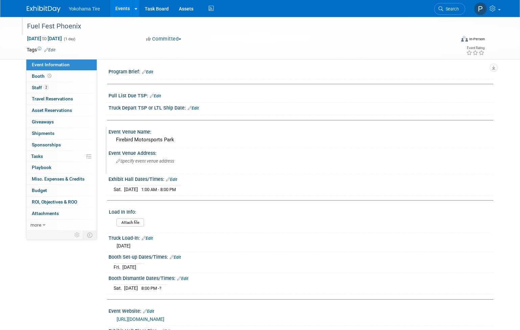
click at [142, 159] on span "Specify event venue address" at bounding box center [145, 161] width 58 height 5
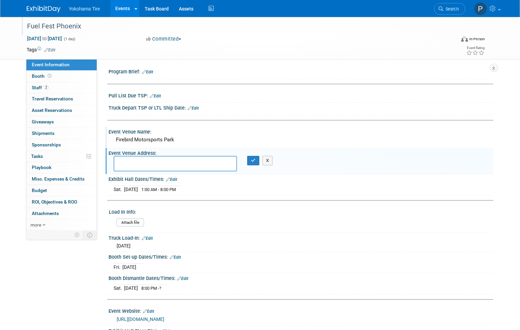
click at [143, 167] on textarea at bounding box center [175, 164] width 123 height 16
paste textarea "20000 S Maricopa Rd, Chandler, AZ 85226"
type textarea "20000 S Maricopa Rd, Chandler, AZ 85226"
click at [256, 161] on button "button" at bounding box center [253, 160] width 12 height 9
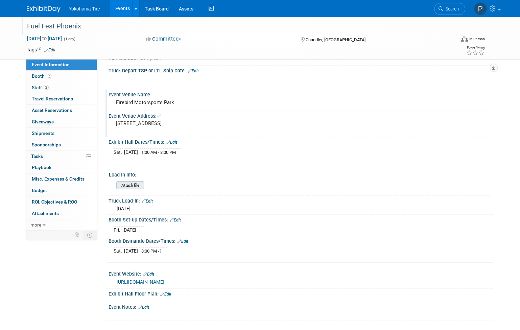
scroll to position [101, 0]
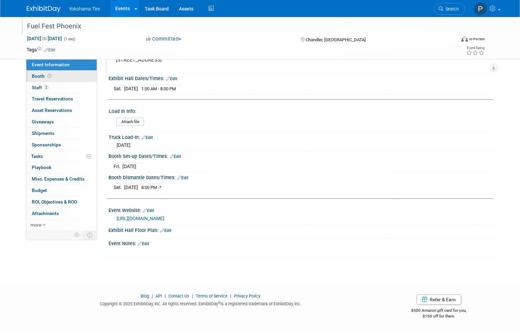
click at [54, 75] on link "Booth" at bounding box center [61, 76] width 70 height 11
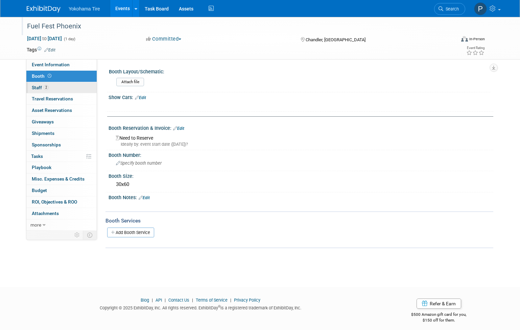
click at [56, 89] on link "2 Staff 2" at bounding box center [61, 87] width 70 height 11
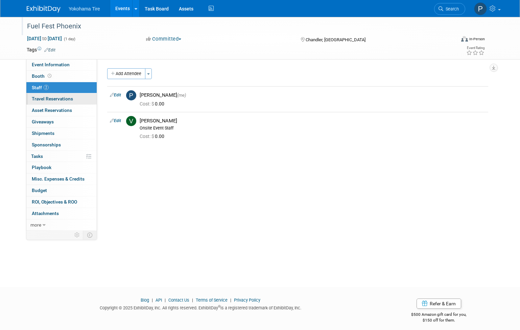
click at [70, 100] on span "Travel Reservations 0" at bounding box center [52, 98] width 41 height 5
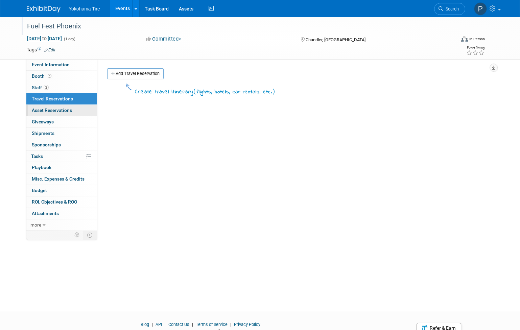
click at [69, 111] on span "Asset Reservations 0" at bounding box center [52, 110] width 40 height 5
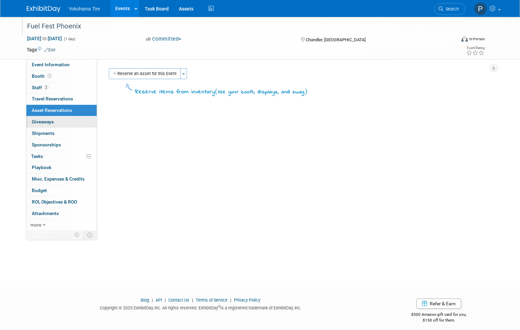
click at [66, 122] on link "0 Giveaways 0" at bounding box center [61, 121] width 70 height 11
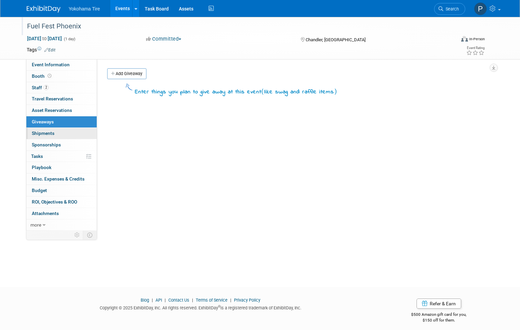
click at [65, 131] on link "0 Shipments 0" at bounding box center [61, 133] width 70 height 11
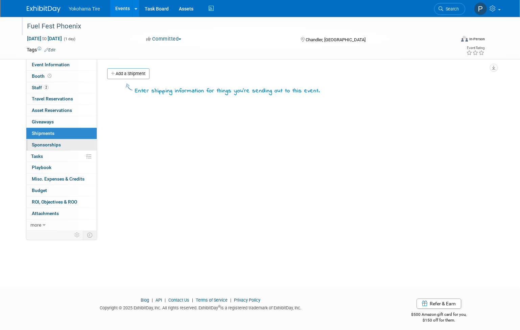
click at [61, 144] on link "0 Sponsorships 0" at bounding box center [61, 144] width 70 height 11
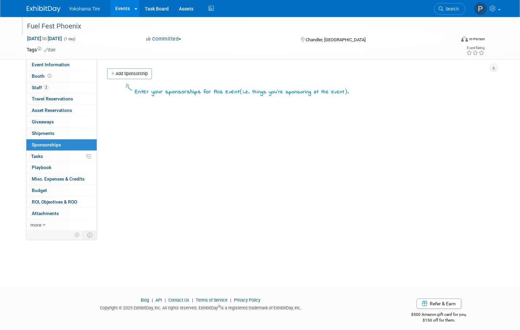
click at [58, 153] on link "0% Tasks 0%" at bounding box center [61, 156] width 70 height 11
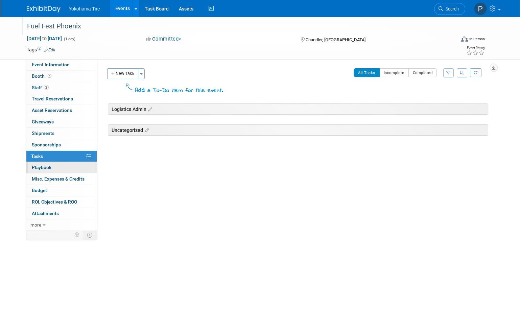
click at [55, 166] on link "0 Playbook 0" at bounding box center [61, 167] width 70 height 11
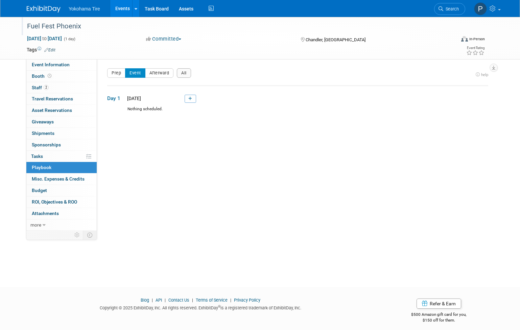
click at [189, 104] on td "Day 1 Sat. Dec 6, 2025" at bounding box center [297, 96] width 381 height 21
click at [193, 93] on td "Day 1 Sat. Dec 6, 2025" at bounding box center [297, 96] width 381 height 21
click at [190, 102] on link at bounding box center [190, 99] width 11 height 8
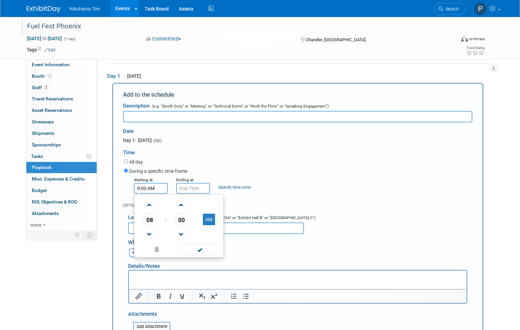
click at [151, 189] on input "8:00 AM" at bounding box center [151, 188] width 34 height 11
click at [157, 220] on td "08" at bounding box center [150, 219] width 28 height 12
click at [155, 221] on span "08" at bounding box center [149, 219] width 13 height 12
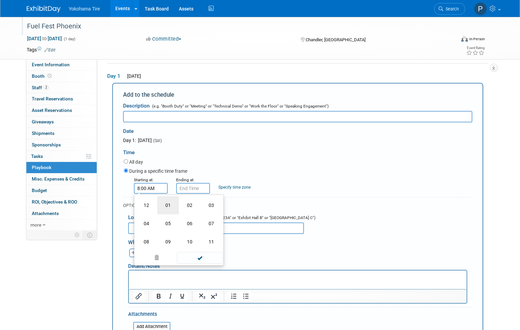
click at [166, 212] on td "01" at bounding box center [168, 205] width 22 height 18
type input "1:00 AM"
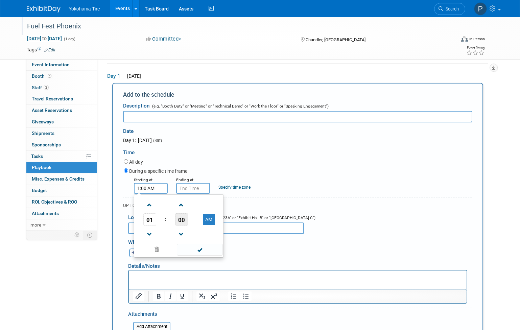
click at [187, 221] on span "00" at bounding box center [181, 219] width 13 height 12
drag, startPoint x: 197, startPoint y: 257, endPoint x: 196, endPoint y: 252, distance: 5.2
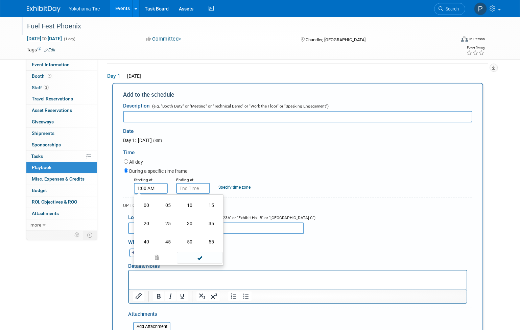
click at [197, 257] on span at bounding box center [200, 258] width 46 height 12
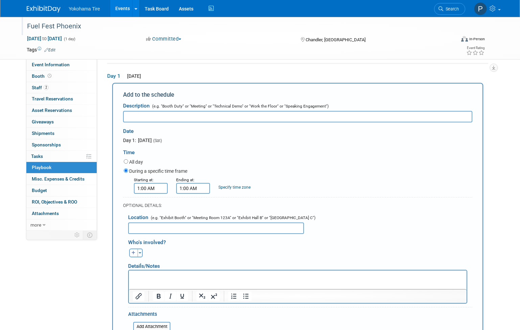
click at [185, 184] on input "1:00 AM" at bounding box center [193, 188] width 34 height 11
click at [192, 221] on span "01" at bounding box center [192, 219] width 13 height 12
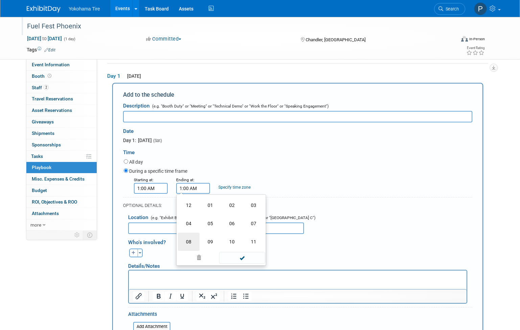
click at [192, 247] on td "08" at bounding box center [189, 242] width 22 height 18
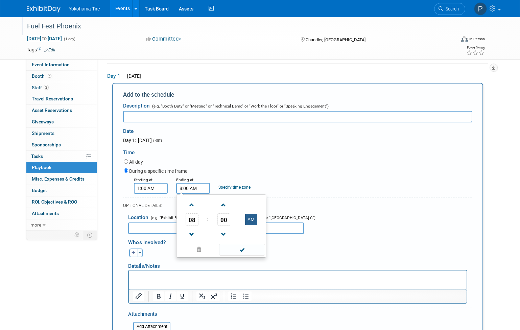
click at [252, 222] on button "AM" at bounding box center [251, 219] width 12 height 11
type input "8:00 PM"
click at [169, 194] on form "Description (e.g. "Booth Duty" or "Meeting" or "Technical Demo" or "Work the Fl…" at bounding box center [297, 229] width 349 height 260
click at [160, 190] on input "1:00 AM" at bounding box center [151, 188] width 34 height 11
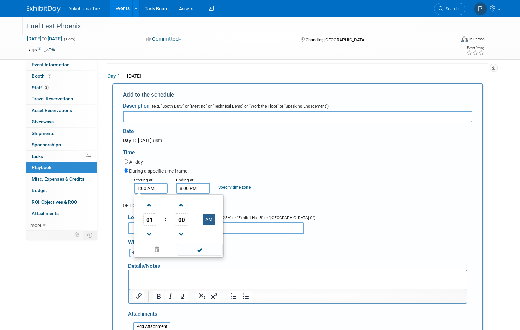
click at [208, 219] on button "AM" at bounding box center [209, 219] width 12 height 11
type input "1:00 PM"
click at [200, 251] on span at bounding box center [200, 250] width 46 height 12
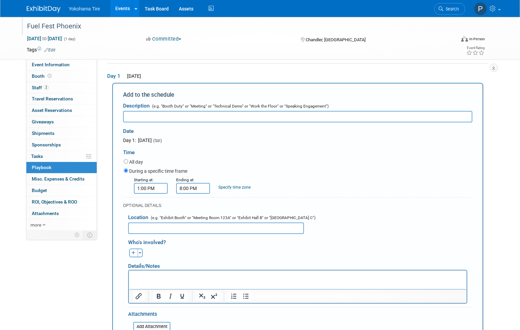
click at [156, 231] on input "text" at bounding box center [216, 227] width 176 height 11
drag, startPoint x: 153, startPoint y: 230, endPoint x: 146, endPoint y: 229, distance: 7.6
click at [146, 229] on input "text" at bounding box center [216, 227] width 176 height 11
click at [130, 254] on button "button" at bounding box center [133, 253] width 9 height 9
select select
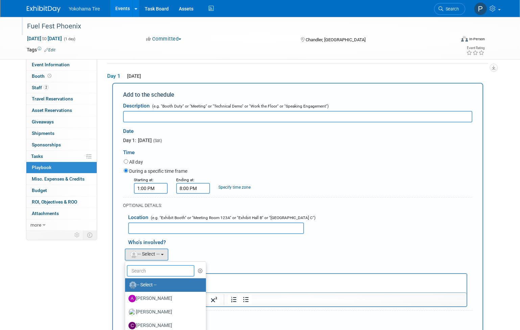
click at [138, 271] on input "text" at bounding box center [161, 270] width 68 height 11
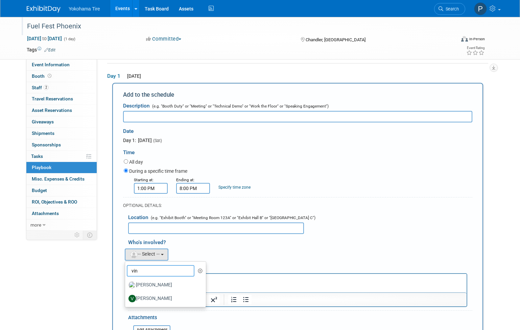
type input "vin"
click at [143, 306] on ul "vin -- Select -- Anthony Arroyo Bryan shackelford Candace Cogan GEOFF DUNIVIN g…" at bounding box center [165, 284] width 81 height 46
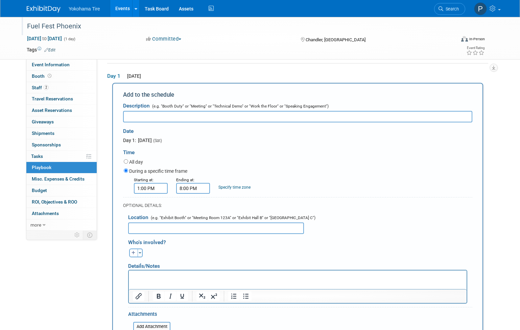
click at [143, 306] on div "Who's involved? Anthony remove Bryan remove Candace remove remove" at bounding box center [297, 283] width 349 height 98
click at [135, 255] on button "button" at bounding box center [133, 253] width 9 height 9
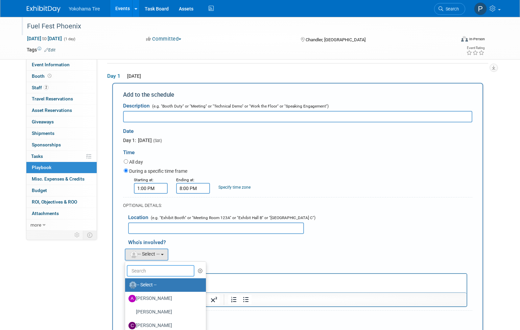
click at [143, 275] on input "text" at bounding box center [161, 270] width 68 height 11
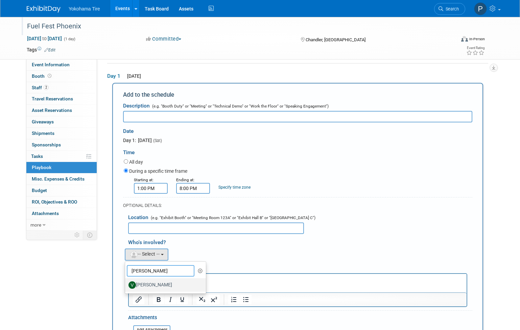
type input "vince"
click at [147, 281] on label "Vincent Baud" at bounding box center [163, 285] width 71 height 11
click at [126, 282] on input "Vincent Baud" at bounding box center [124, 284] width 4 height 4
select select "aa1cf7f3-0dbc-44c6-af64-a7f44bae4d07"
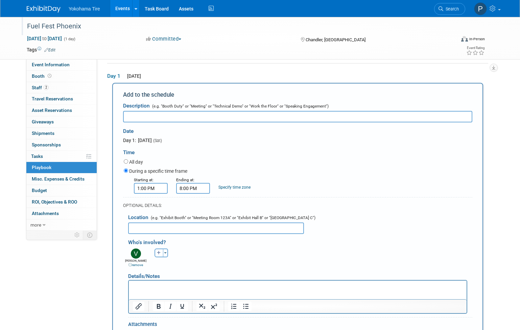
click at [156, 255] on button "button" at bounding box center [159, 253] width 9 height 9
select select
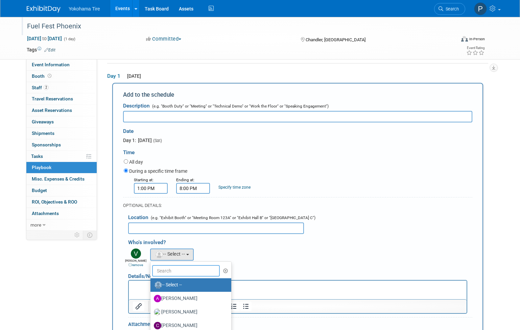
click at [197, 269] on input "text" at bounding box center [186, 270] width 68 height 11
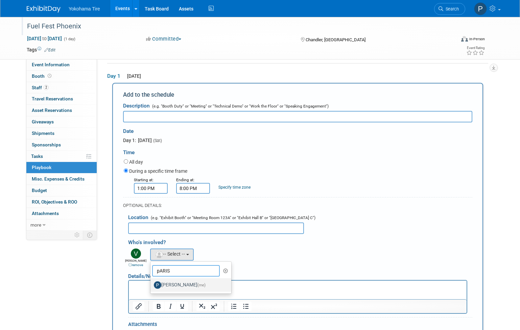
type input "pARIS"
click at [152, 289] on link "Paris Hull (me)" at bounding box center [190, 285] width 81 height 14
click at [168, 285] on label "Paris Hull (me)" at bounding box center [189, 285] width 71 height 11
click at [151, 285] on input "Paris Hull (me)" at bounding box center [149, 284] width 4 height 4
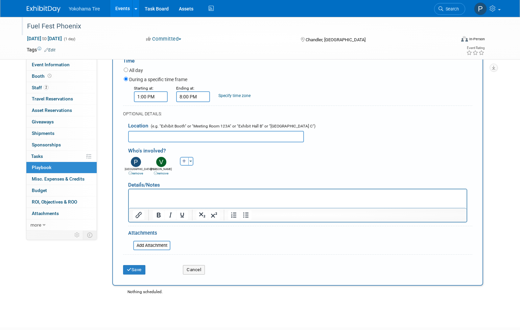
scroll to position [124, 0]
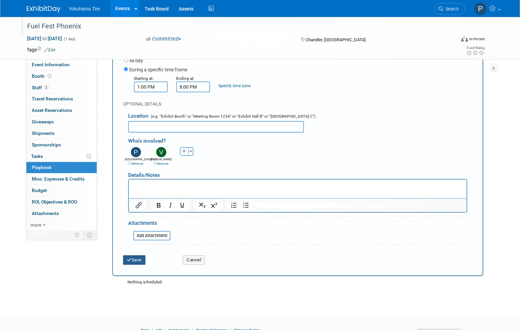
click at [137, 263] on button "Save" at bounding box center [134, 259] width 22 height 9
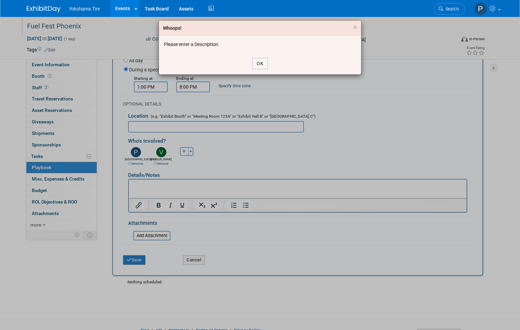
click at [254, 56] on div "OK" at bounding box center [260, 64] width 202 height 22
click at [256, 60] on button "OK" at bounding box center [260, 63] width 16 height 11
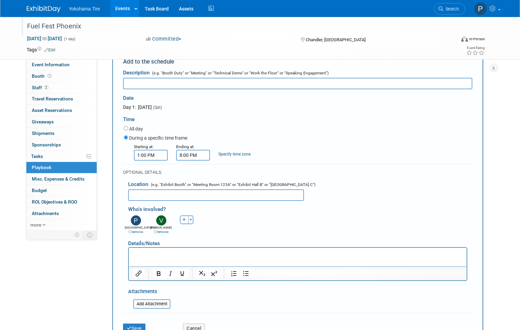
scroll to position [0, 0]
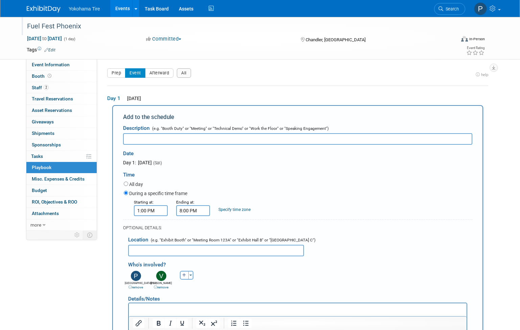
click at [155, 134] on input "text" at bounding box center [297, 138] width 349 height 11
type input "e"
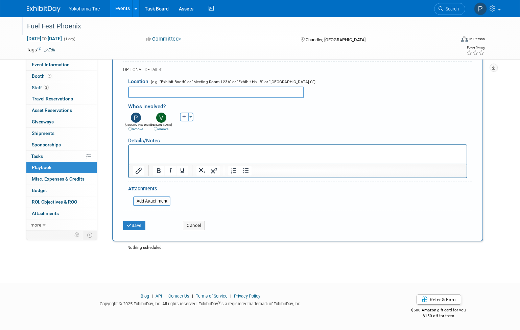
scroll to position [159, 0]
type input "Event"
click at [137, 225] on button "Save" at bounding box center [134, 224] width 22 height 9
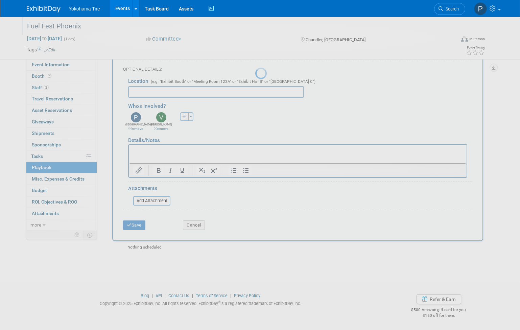
scroll to position [4, 0]
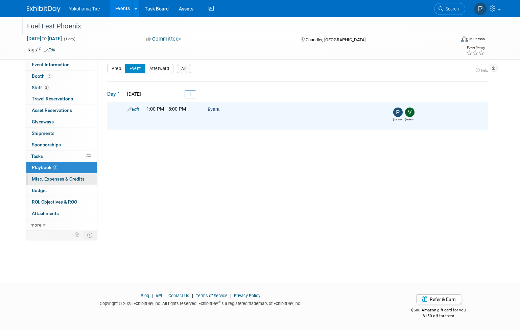
click at [53, 175] on link "0 Misc. Expenses & Credits 0" at bounding box center [61, 178] width 70 height 11
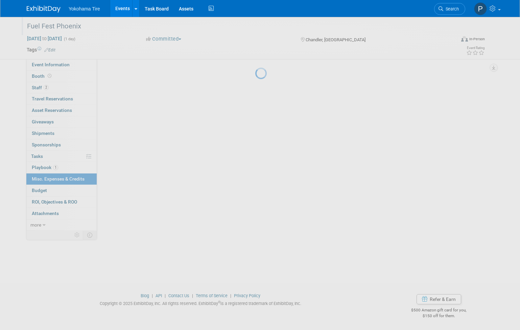
scroll to position [0, 0]
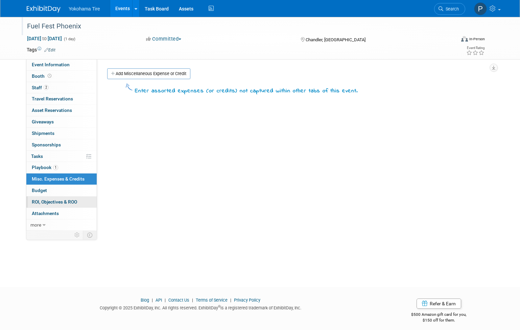
click at [48, 198] on link "0 ROI, Objectives & ROO 0" at bounding box center [61, 201] width 70 height 11
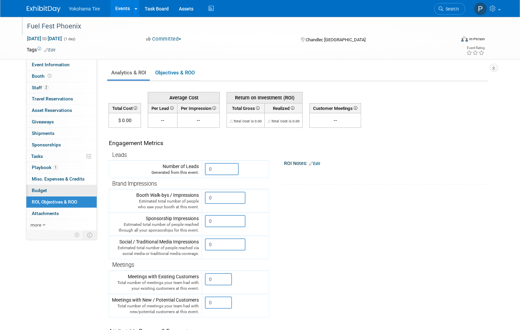
click at [51, 192] on link "Budget" at bounding box center [61, 190] width 70 height 11
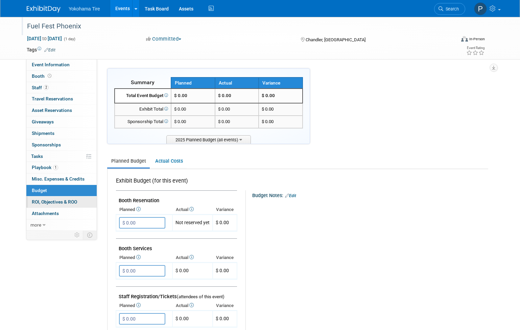
click at [53, 205] on link "0 ROI, Objectives & ROO 0" at bounding box center [61, 201] width 70 height 11
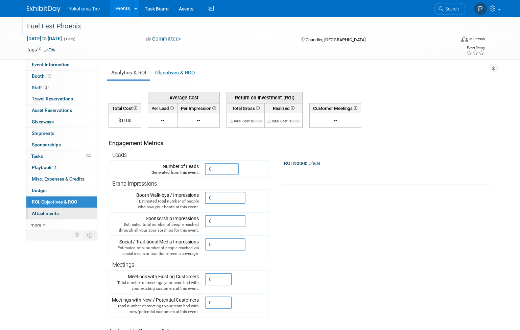
click at [50, 215] on span "Attachments 0" at bounding box center [45, 213] width 27 height 5
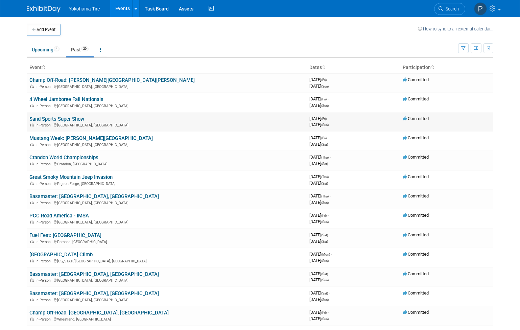
scroll to position [226, 0]
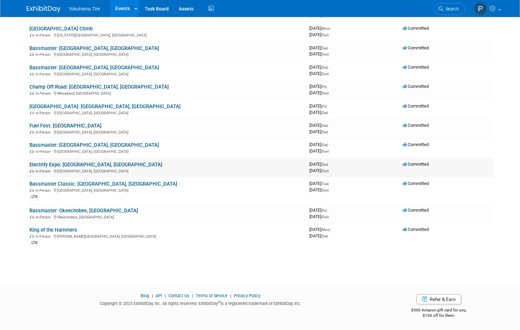
click at [52, 164] on link "Electrify Expo: [GEOGRAPHIC_DATA], [GEOGRAPHIC_DATA]" at bounding box center [95, 165] width 133 height 6
click at [67, 126] on link "Fuel Fest: [GEOGRAPHIC_DATA]" at bounding box center [65, 126] width 72 height 6
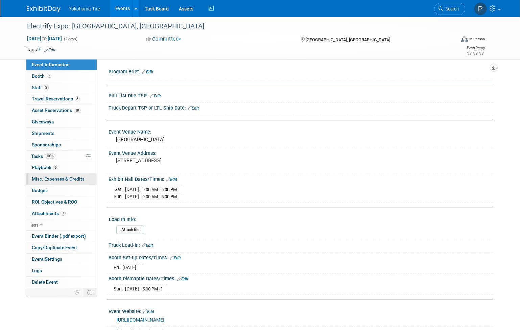
click at [53, 183] on link "0 Misc. Expenses & Credits 0" at bounding box center [61, 178] width 70 height 11
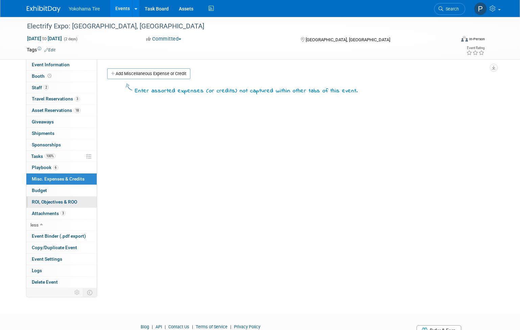
click at [52, 197] on link "0 ROI, Objectives & ROO 0" at bounding box center [61, 201] width 70 height 11
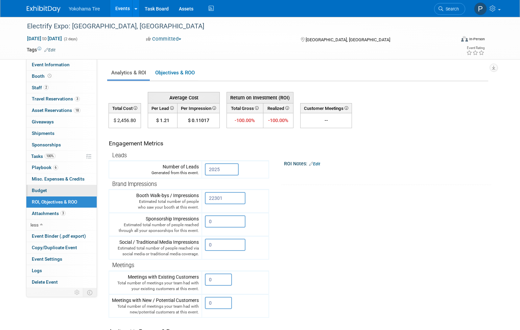
click at [52, 192] on link "Budget" at bounding box center [61, 190] width 70 height 11
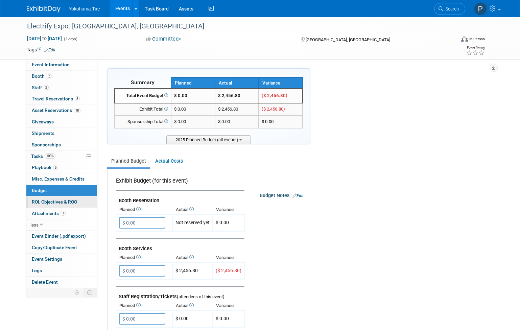
click at [52, 200] on span "ROI, Objectives & ROO 0" at bounding box center [54, 201] width 45 height 5
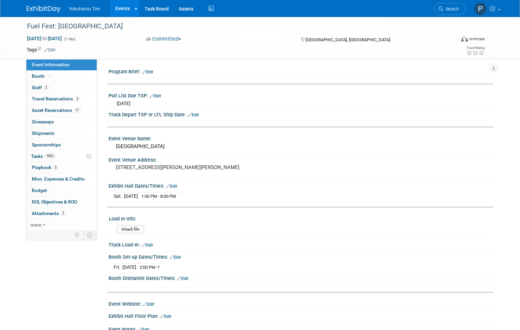
click at [56, 182] on link "0 Misc. Expenses & Credits 0" at bounding box center [61, 178] width 70 height 11
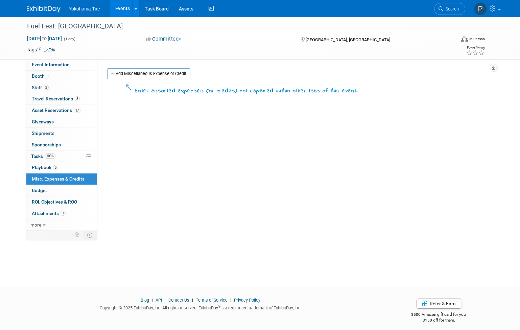
click at [186, 179] on div "Program Brief: Edit Pull List Due TSP: Edit [DATE] Truck Depart TSP or LTL Ship…" at bounding box center [295, 144] width 396 height 171
click at [79, 198] on link "0 ROI, Objectives & ROO 0" at bounding box center [61, 201] width 70 height 11
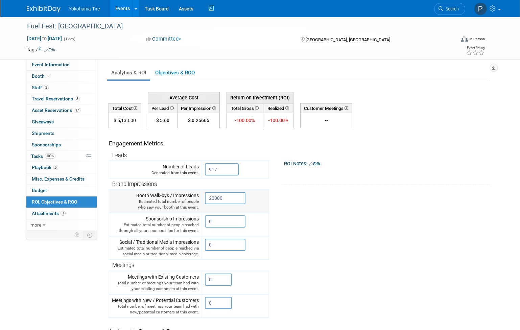
click at [230, 199] on input "20000" at bounding box center [225, 198] width 41 height 12
drag, startPoint x: 230, startPoint y: 198, endPoint x: 187, endPoint y: 192, distance: 43.0
click at [187, 192] on tr "Booth Walk-bys / Impressions Estimated total number of people who saw your boot…" at bounding box center [189, 201] width 160 height 23
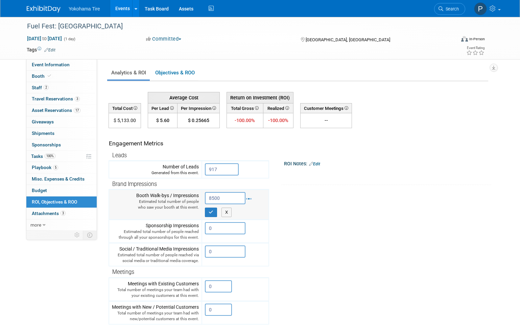
type input "8500"
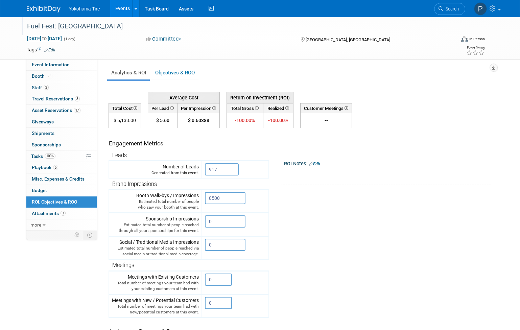
click at [68, 27] on div "Fuel Fest: [GEOGRAPHIC_DATA]" at bounding box center [235, 26] width 421 height 12
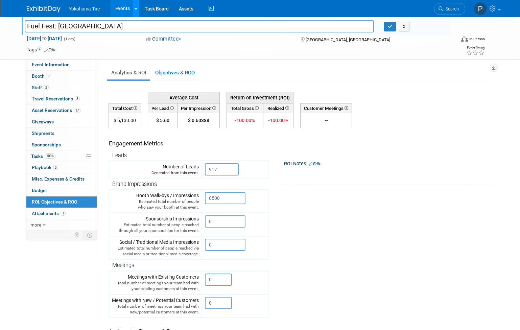
click at [135, 9] on icon at bounding box center [136, 9] width 3 height 4
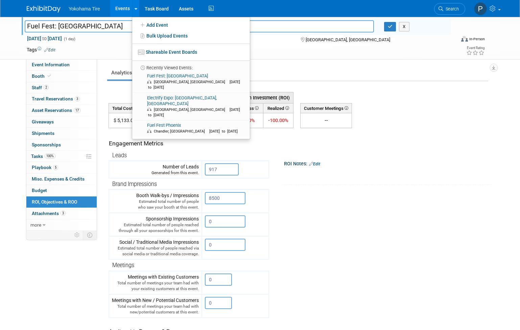
click at [113, 7] on link "Events" at bounding box center [122, 8] width 25 height 17
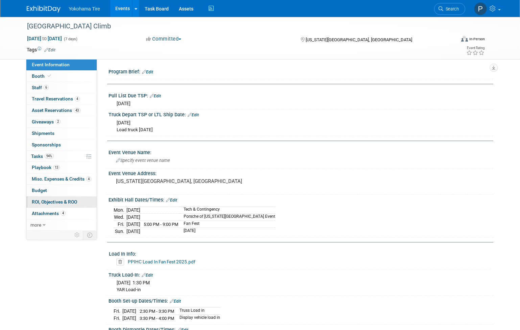
click at [67, 203] on span "ROI, Objectives & ROO 0" at bounding box center [54, 201] width 45 height 5
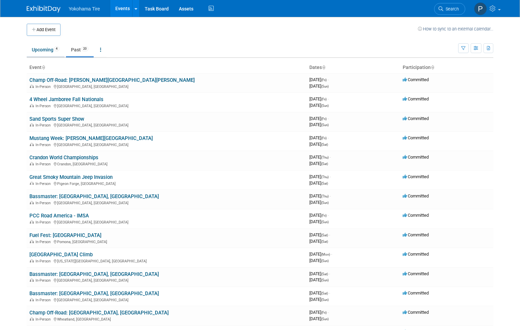
click at [39, 50] on link "Upcoming 4" at bounding box center [46, 49] width 38 height 13
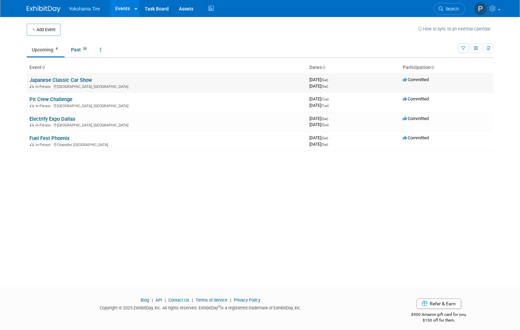
click at [56, 81] on link "Japanese Classic Car Show" at bounding box center [60, 80] width 63 height 6
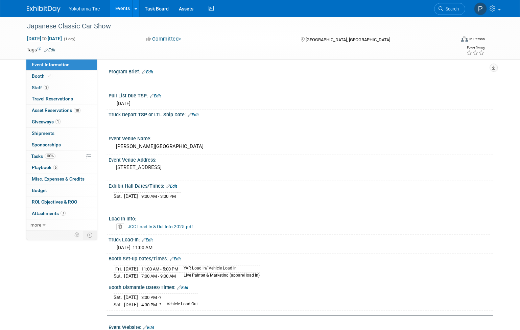
click at [156, 226] on link "JCC Load In & Out Info 2025.pdf" at bounding box center [160, 226] width 65 height 5
click at [181, 258] on link "Edit" at bounding box center [175, 259] width 11 height 5
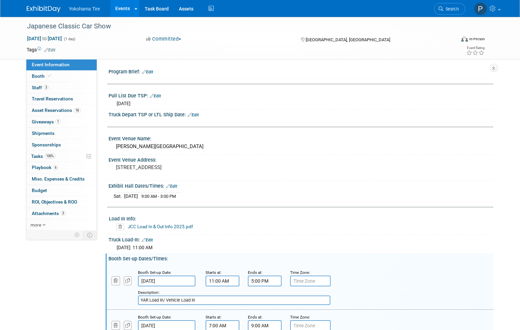
click at [252, 279] on input "5:00 PM" at bounding box center [265, 281] width 34 height 11
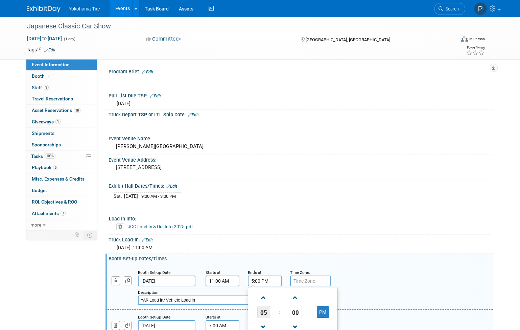
click at [262, 314] on span "05" at bounding box center [263, 312] width 13 height 12
click at [306, 302] on td "02" at bounding box center [304, 298] width 22 height 18
type input "2:00 PM"
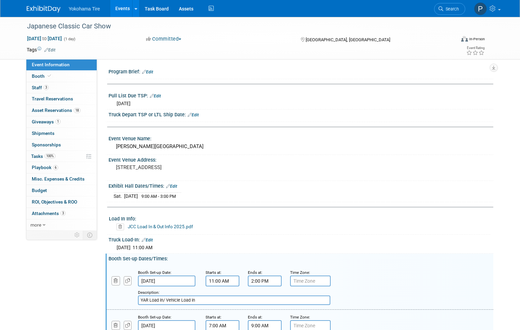
click at [267, 239] on div "Truck Load-In: Edit" at bounding box center [301, 239] width 385 height 9
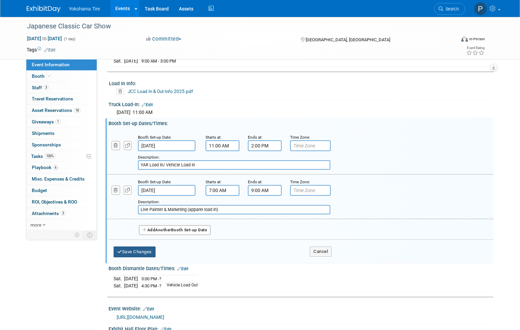
click at [141, 248] on button "Save Changes" at bounding box center [135, 251] width 42 height 11
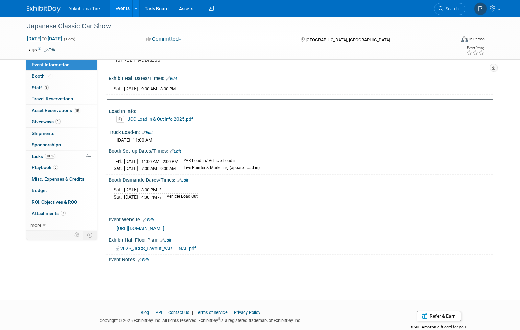
click at [155, 249] on span "2025_JCCS_Layout_YAR- FINAL.pdf" at bounding box center [158, 248] width 76 height 5
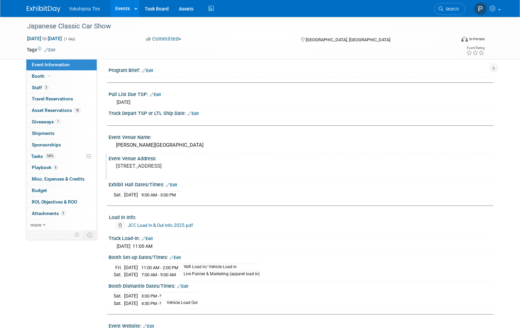
scroll to position [0, 0]
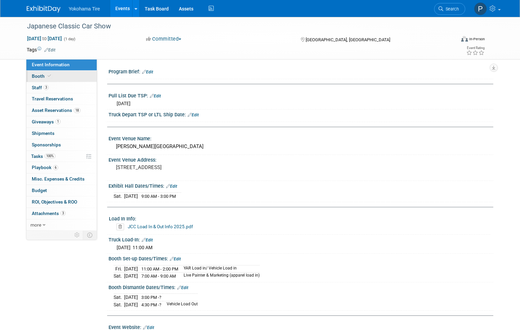
click at [63, 79] on link "Booth" at bounding box center [61, 76] width 70 height 11
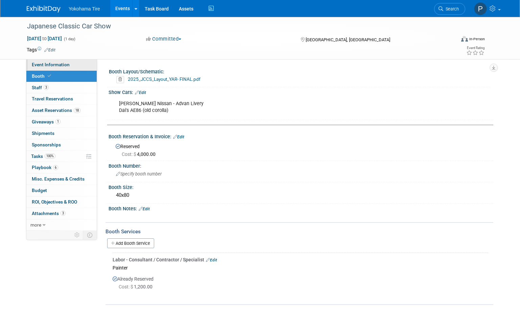
click at [64, 67] on span "Event Information" at bounding box center [51, 64] width 38 height 5
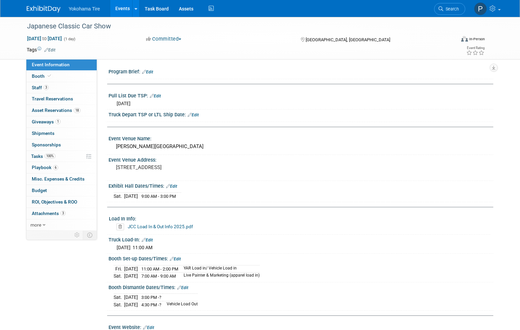
click at [152, 72] on link "Edit" at bounding box center [147, 72] width 11 height 5
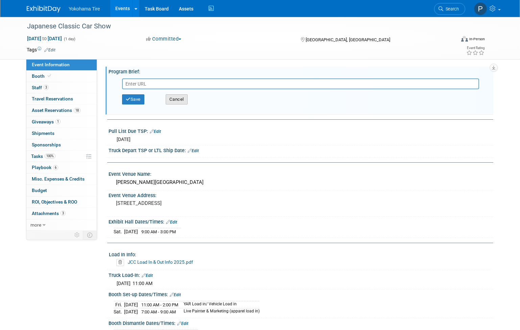
click at [178, 102] on button "Cancel" at bounding box center [177, 99] width 22 height 10
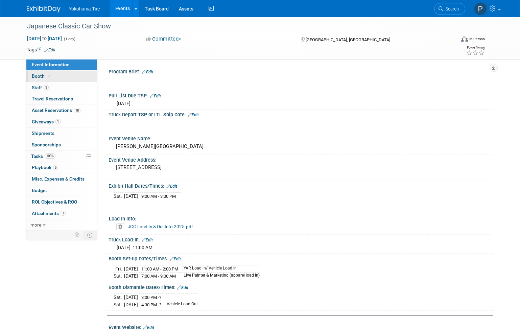
click at [49, 77] on icon at bounding box center [49, 76] width 3 height 4
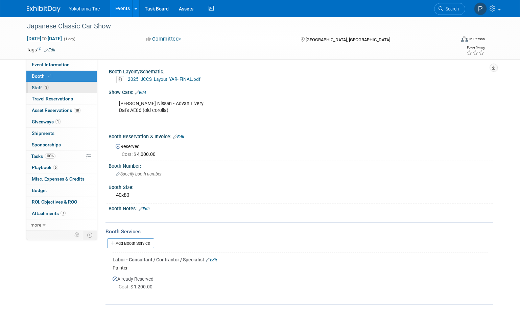
click at [49, 91] on link "3 Staff 3" at bounding box center [61, 87] width 70 height 11
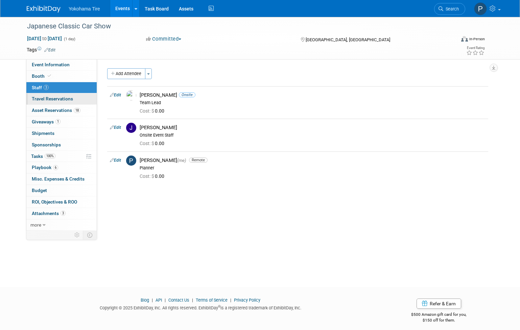
click at [47, 97] on span "Travel Reservations 0" at bounding box center [52, 98] width 41 height 5
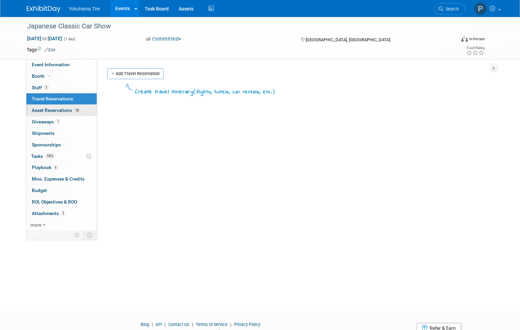
click at [49, 108] on span "Asset Reservations 18" at bounding box center [56, 110] width 49 height 5
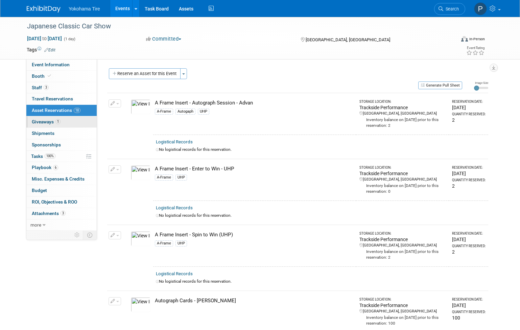
click at [53, 123] on span "Giveaways 1" at bounding box center [46, 121] width 29 height 5
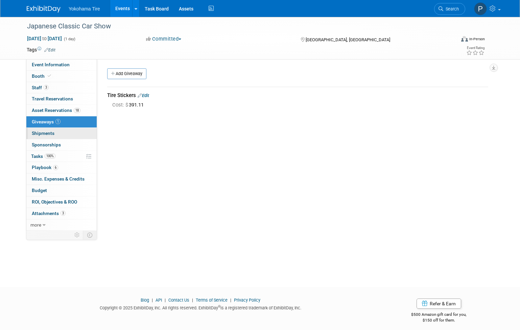
click at [41, 135] on span "Shipments 0" at bounding box center [43, 133] width 23 height 5
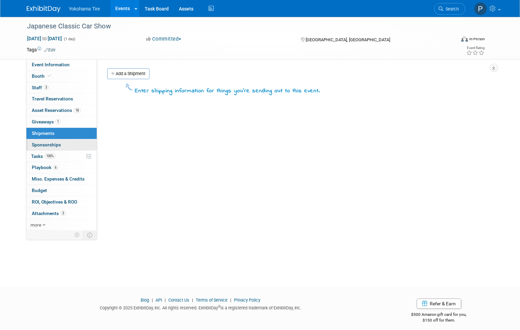
click at [59, 148] on link "0 Sponsorships 0" at bounding box center [61, 144] width 70 height 11
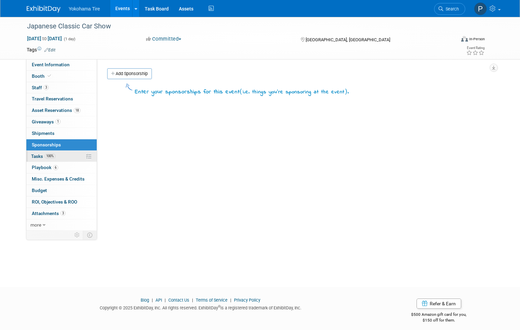
click at [59, 158] on link "100% Tasks 100%" at bounding box center [61, 156] width 70 height 11
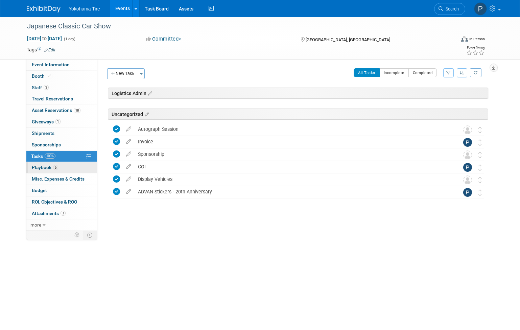
click at [60, 171] on link "6 Playbook 6" at bounding box center [61, 167] width 70 height 11
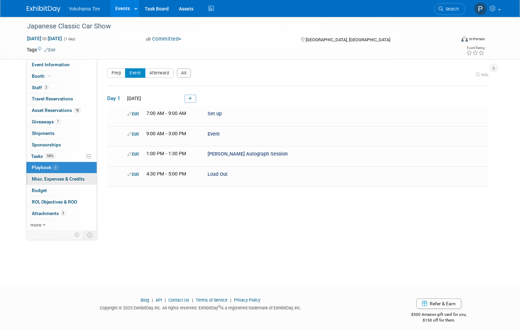
click at [67, 179] on span "Misc. Expenses & Credits 0" at bounding box center [58, 178] width 53 height 5
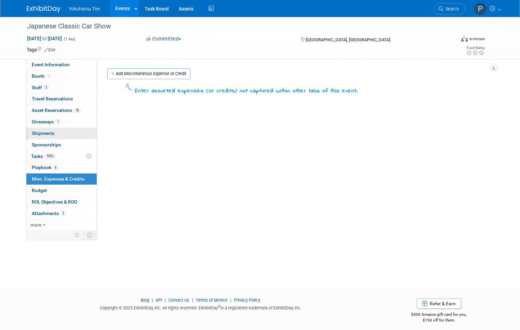
drag, startPoint x: 62, startPoint y: 168, endPoint x: 75, endPoint y: 136, distance: 34.5
click at [61, 168] on link "6 Playbook 6" at bounding box center [61, 167] width 70 height 11
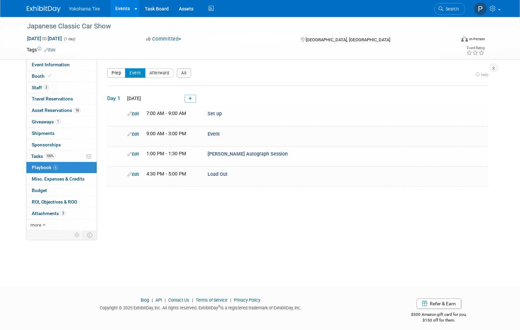
click at [123, 71] on button "Prep" at bounding box center [116, 72] width 18 height 9
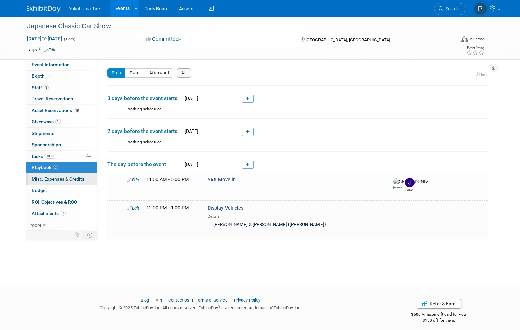
click at [50, 181] on span "Misc. Expenses & Credits 0" at bounding box center [58, 178] width 53 height 5
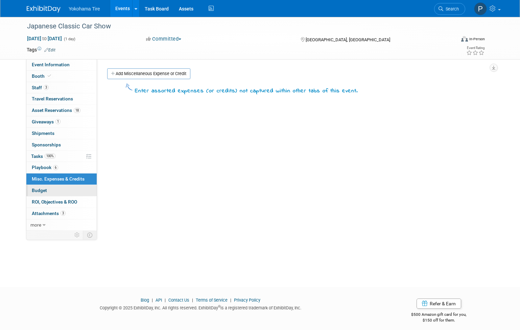
click at [49, 190] on link "Budget" at bounding box center [61, 190] width 70 height 11
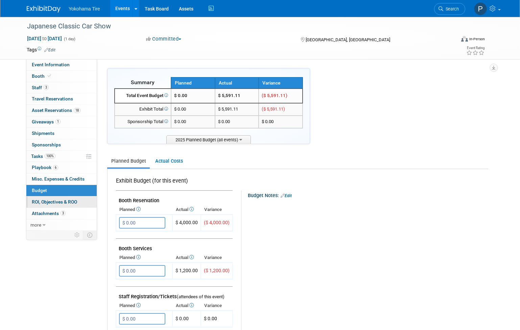
click at [58, 201] on span "ROI, Objectives & ROO 0" at bounding box center [54, 201] width 45 height 5
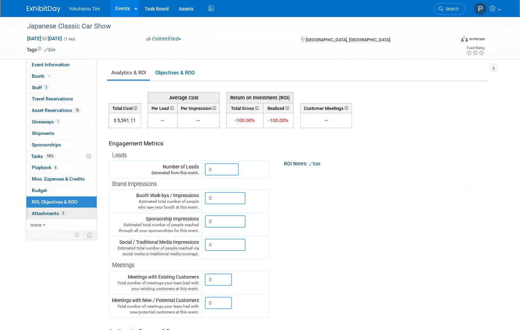
click at [66, 211] on link "3 Attachments 3" at bounding box center [61, 213] width 70 height 11
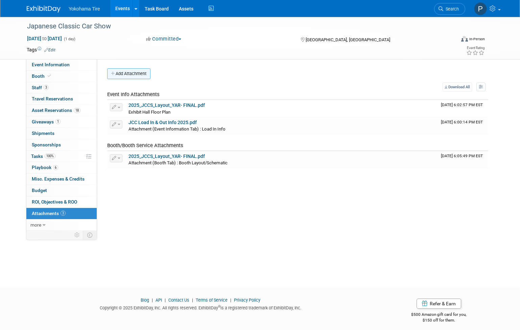
click at [134, 75] on button "Add Attachment" at bounding box center [128, 73] width 43 height 11
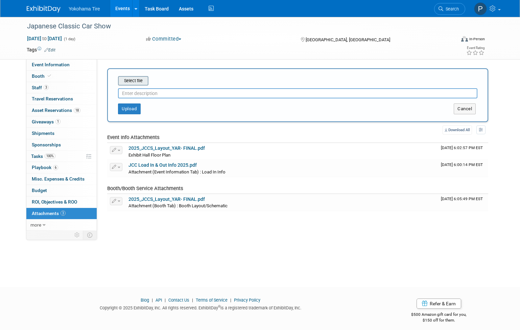
click at [133, 81] on input "file" at bounding box center [107, 81] width 80 height 8
click at [57, 66] on span "Event Information" at bounding box center [51, 64] width 38 height 5
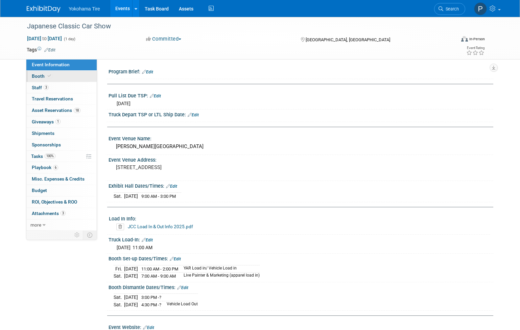
click at [51, 75] on span at bounding box center [49, 75] width 6 height 5
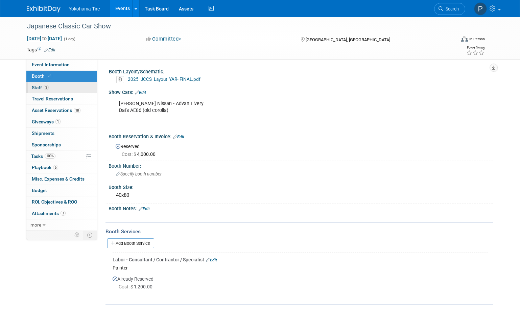
click at [49, 90] on link "3 Staff 3" at bounding box center [61, 87] width 70 height 11
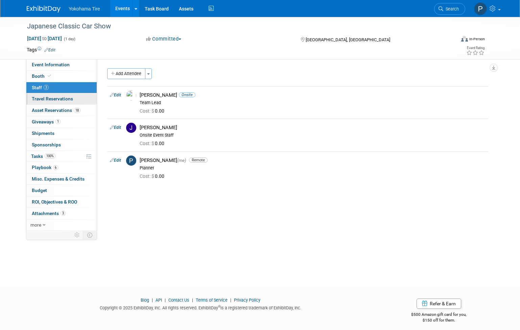
click at [49, 97] on span "Travel Reservations 0" at bounding box center [52, 98] width 41 height 5
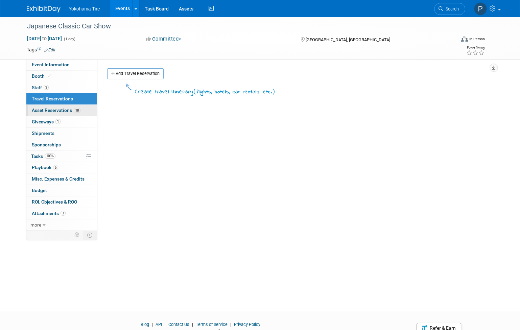
click at [51, 109] on span "Asset Reservations 18" at bounding box center [56, 110] width 49 height 5
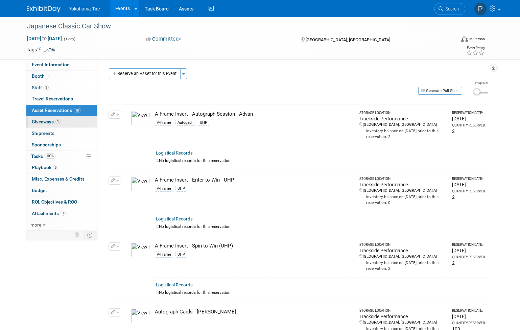
click at [57, 117] on link "1 Giveaways 1" at bounding box center [61, 121] width 70 height 11
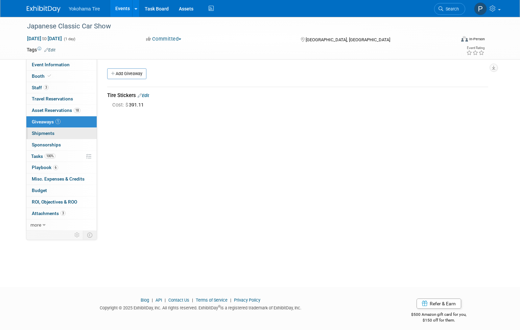
click at [57, 132] on link "0 Shipments 0" at bounding box center [61, 133] width 70 height 11
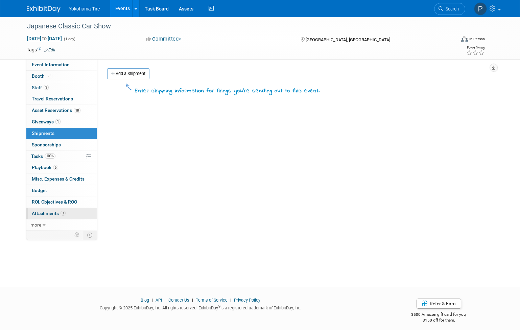
click at [53, 216] on link "3 Attachments 3" at bounding box center [61, 213] width 70 height 11
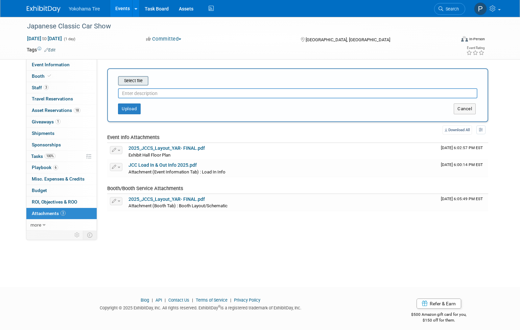
click at [131, 80] on input "file" at bounding box center [107, 81] width 80 height 8
click at [129, 114] on div "Select file This is an invoice Upload Cancel" at bounding box center [297, 95] width 381 height 54
click at [131, 111] on button "Upload" at bounding box center [129, 108] width 23 height 11
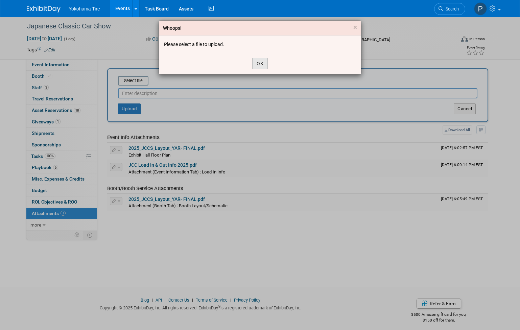
click at [255, 65] on button "OK" at bounding box center [260, 63] width 16 height 11
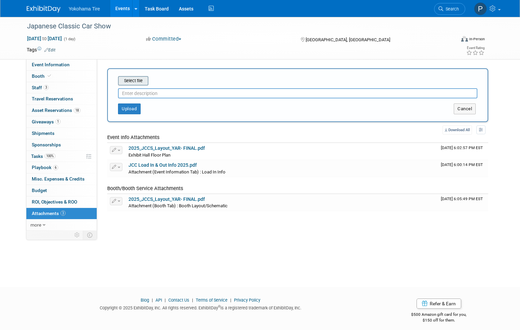
click at [134, 79] on input "file" at bounding box center [107, 81] width 80 height 8
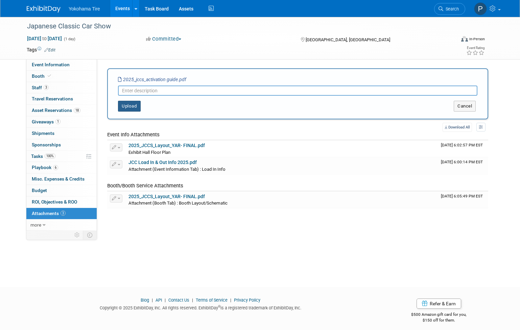
click at [122, 103] on button "Upload" at bounding box center [129, 106] width 23 height 11
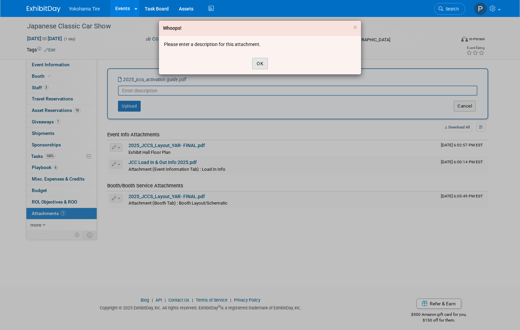
click at [265, 59] on button "OK" at bounding box center [260, 63] width 16 height 11
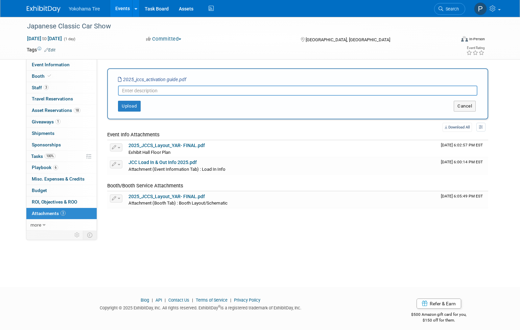
click at [236, 88] on input "text" at bounding box center [297, 91] width 359 height 10
type input "2"
type input "JCCS Activation Guide- Hand-Off"
click at [124, 102] on button "Upload" at bounding box center [129, 106] width 23 height 11
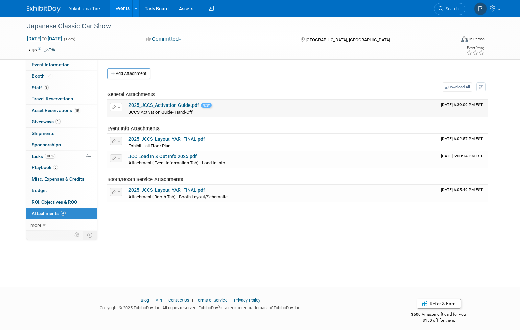
click at [112, 110] on button "button" at bounding box center [116, 107] width 13 height 8
click at [114, 109] on icon "button" at bounding box center [114, 107] width 5 height 4
click at [133, 104] on link "2025_JCCS_Activation Guide.pdf" at bounding box center [163, 104] width 71 height 5
click at [57, 100] on span "Travel Reservations 0" at bounding box center [52, 98] width 41 height 5
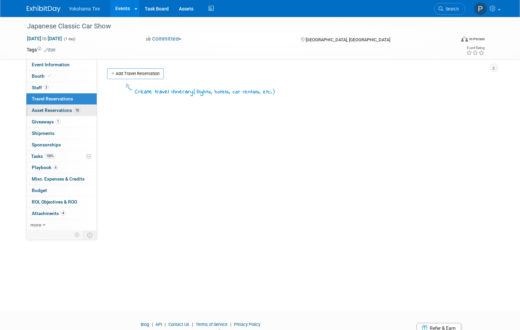
click at [57, 107] on link "18 Asset Reservations 18" at bounding box center [61, 110] width 70 height 11
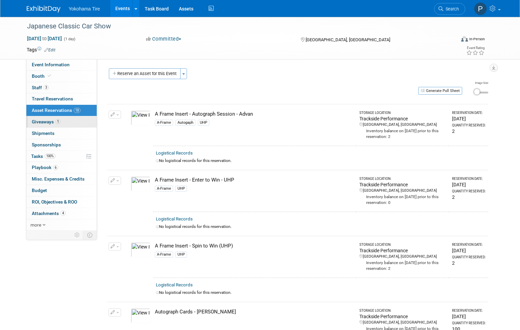
click at [62, 121] on link "1 Giveaways 1" at bounding box center [61, 121] width 70 height 11
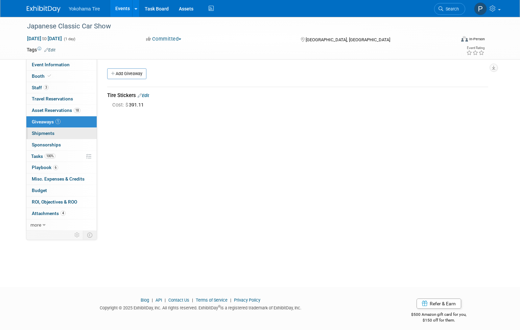
click at [53, 134] on span "Shipments 0" at bounding box center [43, 133] width 23 height 5
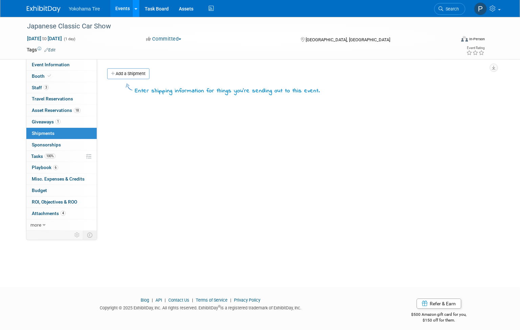
click at [136, 11] on div at bounding box center [136, 8] width 3 height 7
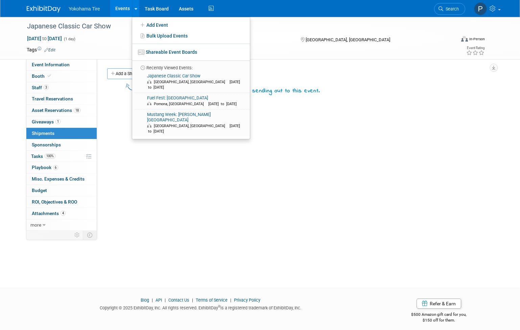
click at [119, 8] on link "Events" at bounding box center [122, 8] width 25 height 17
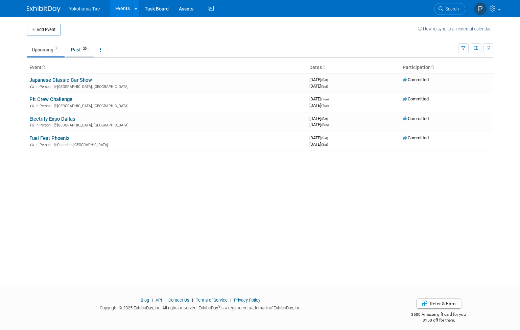
click at [76, 47] on link "Past 20" at bounding box center [80, 49] width 28 height 13
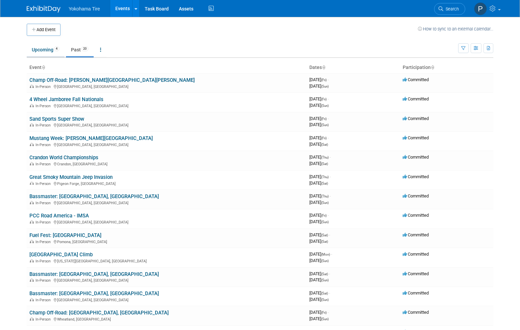
click at [40, 51] on link "Upcoming 4" at bounding box center [46, 49] width 38 height 13
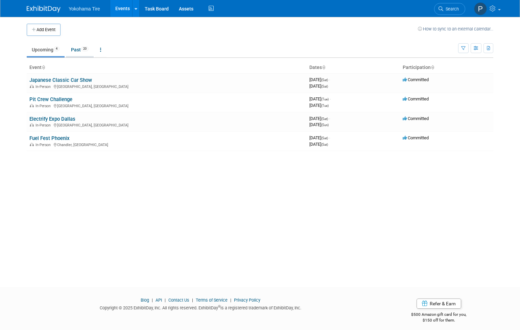
click at [81, 53] on link "Past 20" at bounding box center [80, 49] width 28 height 13
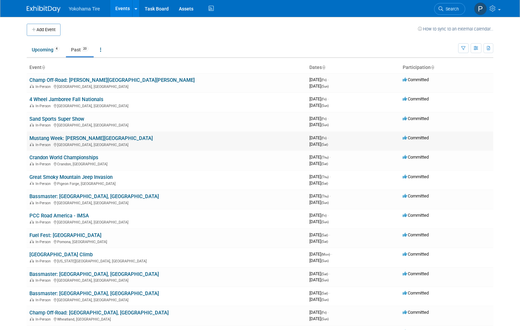
click at [63, 137] on link "Mustang Week: [PERSON_NAME][GEOGRAPHIC_DATA]" at bounding box center [90, 138] width 123 height 6
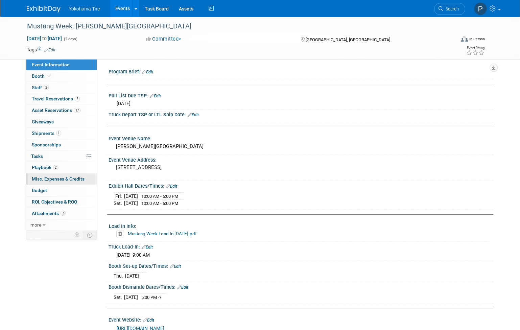
click at [67, 183] on link "0 Misc. Expenses & Credits 0" at bounding box center [61, 178] width 70 height 11
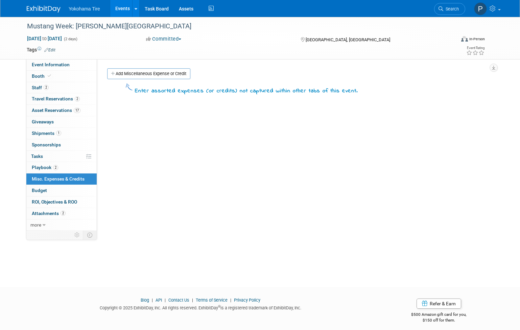
click at [67, 204] on span "ROI, Objectives & ROO 0" at bounding box center [54, 201] width 45 height 5
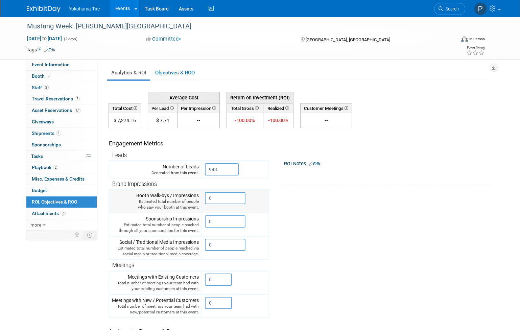
click at [220, 201] on input "0" at bounding box center [225, 198] width 41 height 12
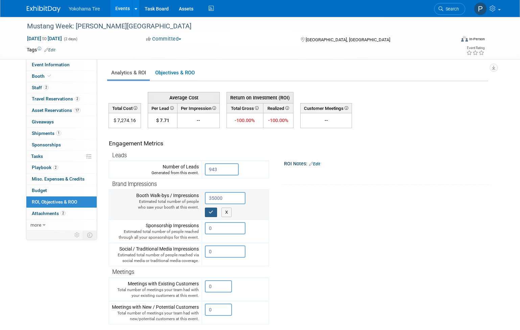
type input "35000"
click at [208, 212] on button "button" at bounding box center [211, 212] width 12 height 9
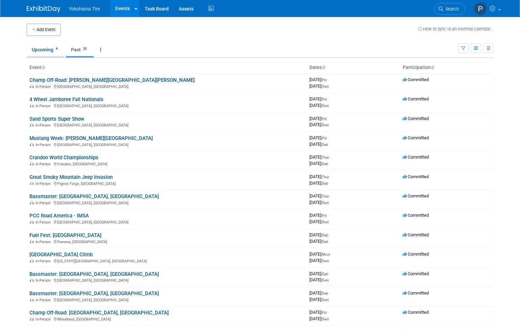
click at [54, 48] on link "Upcoming 4" at bounding box center [46, 49] width 38 height 13
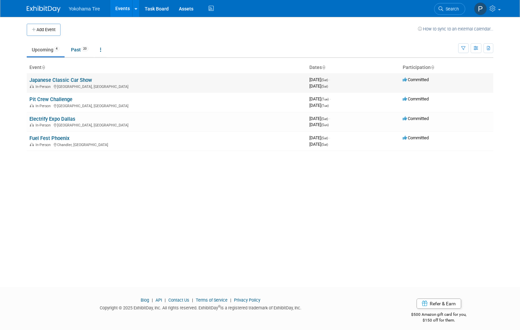
click at [63, 80] on link "Japanese Classic Car Show" at bounding box center [60, 80] width 63 height 6
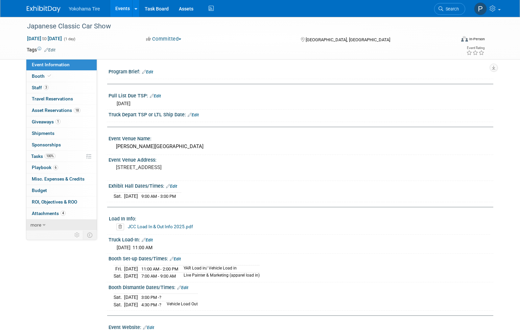
click at [39, 223] on span "more" at bounding box center [35, 224] width 11 height 5
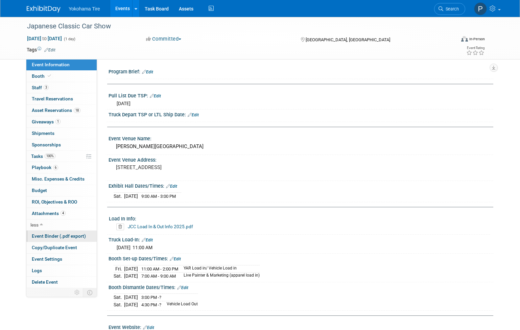
click at [47, 236] on span "Event Binder (.pdf export)" at bounding box center [59, 235] width 54 height 5
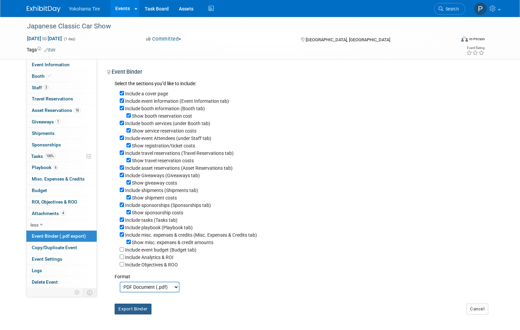
click at [139, 314] on button "Export Binder" at bounding box center [133, 309] width 37 height 11
click at [121, 93] on input "Include a cover page" at bounding box center [122, 93] width 4 height 4
click at [123, 93] on input "Include a cover page" at bounding box center [122, 93] width 4 height 4
checkbox input "true"
click at [129, 115] on input "Show booth reservation cost" at bounding box center [128, 115] width 4 height 4
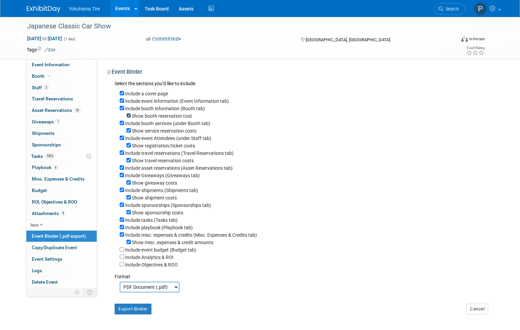
checkbox input "false"
click at [123, 109] on input "Include booth information (Booth tab)" at bounding box center [122, 108] width 4 height 4
checkbox input "false"
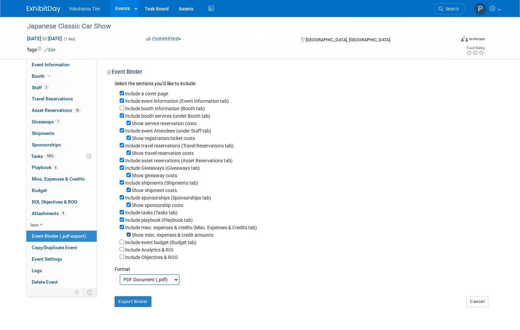
click at [130, 237] on input "Show misc. expenses & credit amounts" at bounding box center [128, 234] width 4 height 4
checkbox input "false"
click at [121, 229] on input "Include misc. expenses & credits (Misc. Expenses & Credits tab)" at bounding box center [122, 227] width 4 height 4
checkbox input "false"
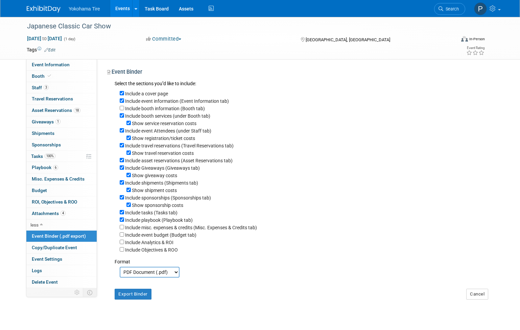
click at [120, 216] on div "Include tasks (Tasks tab)" at bounding box center [304, 212] width 369 height 7
click at [121, 222] on input "Include playbook (Playbook tab)" at bounding box center [122, 219] width 4 height 4
checkbox input "false"
click at [122, 214] on input "Include tasks (Tasks tab)" at bounding box center [122, 212] width 4 height 4
checkbox input "false"
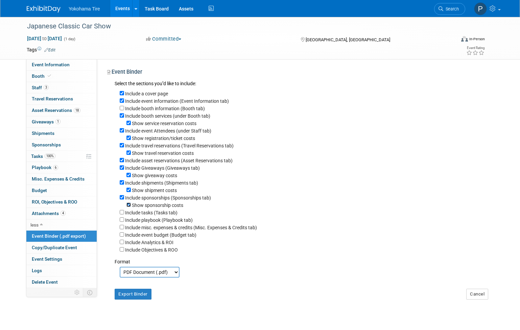
click at [127, 207] on input "Show sponsorship costs" at bounding box center [128, 205] width 4 height 4
checkbox input "false"
click at [127, 200] on label "Include sponsorships (Sponsorships tab)" at bounding box center [168, 197] width 86 height 5
click at [124, 199] on input "Include sponsorships (Sponsorships tab)" at bounding box center [122, 197] width 4 height 4
checkbox input "false"
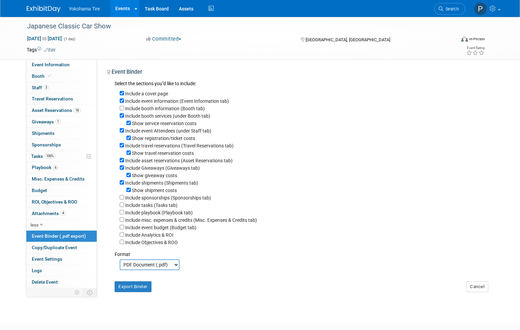
click at [514, 36] on div "Japanese Classic Car Show [DATE] to [DATE] (1 day) [DATE] to [DATE] Committed C…" at bounding box center [260, 38] width 520 height 43
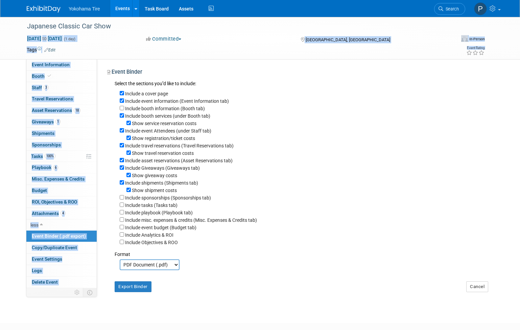
drag, startPoint x: -5, startPoint y: 39, endPoint x: -16, endPoint y: 34, distance: 11.9
click at [0, 34] on html "Yokohama Tire Events Add Event Bulk Upload Events Shareable Event Boards Recent…" at bounding box center [260, 165] width 520 height 330
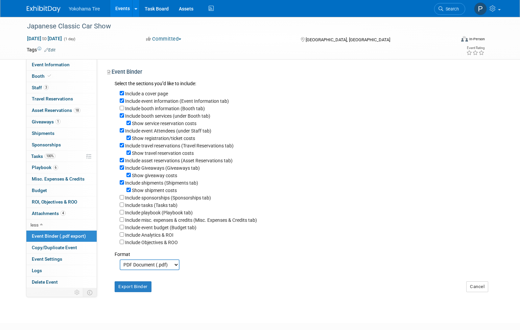
click at [515, 206] on div "Japanese Classic Car Show [DATE] to [DATE] (1 day) [DATE] to [DATE] Committed C…" at bounding box center [260, 164] width 520 height 294
